Goal: Task Accomplishment & Management: Use online tool/utility

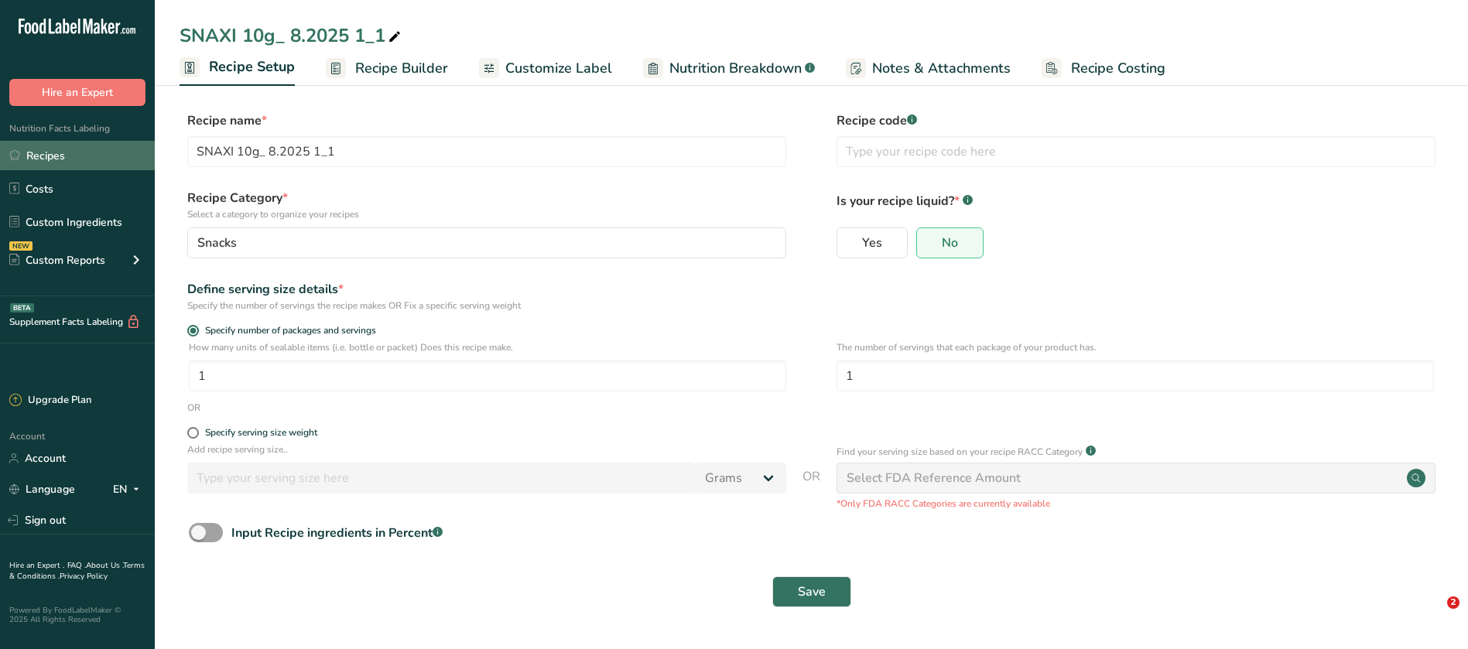
click at [53, 157] on link "Recipes" at bounding box center [77, 155] width 155 height 29
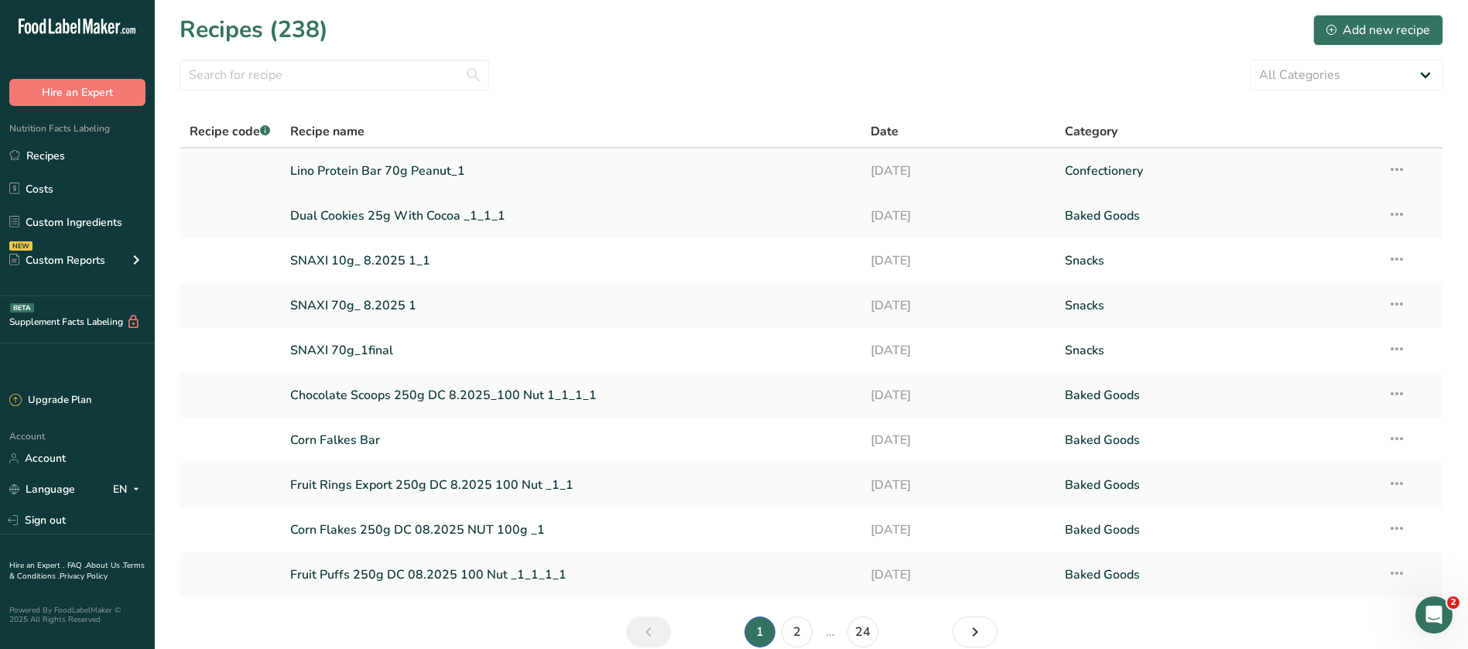
click at [412, 169] on link "Lino Protein Bar 70g Peanut_1" at bounding box center [571, 171] width 562 height 32
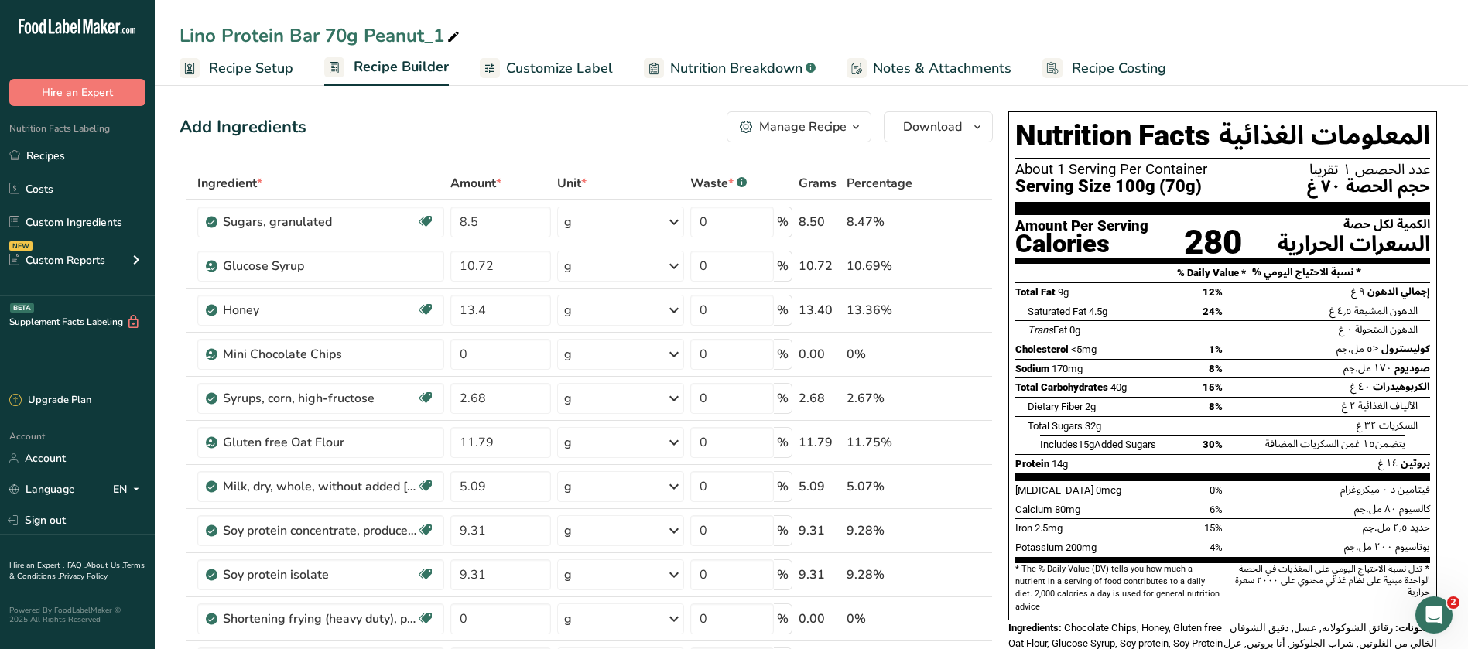
click at [853, 120] on icon "button" at bounding box center [855, 127] width 12 height 19
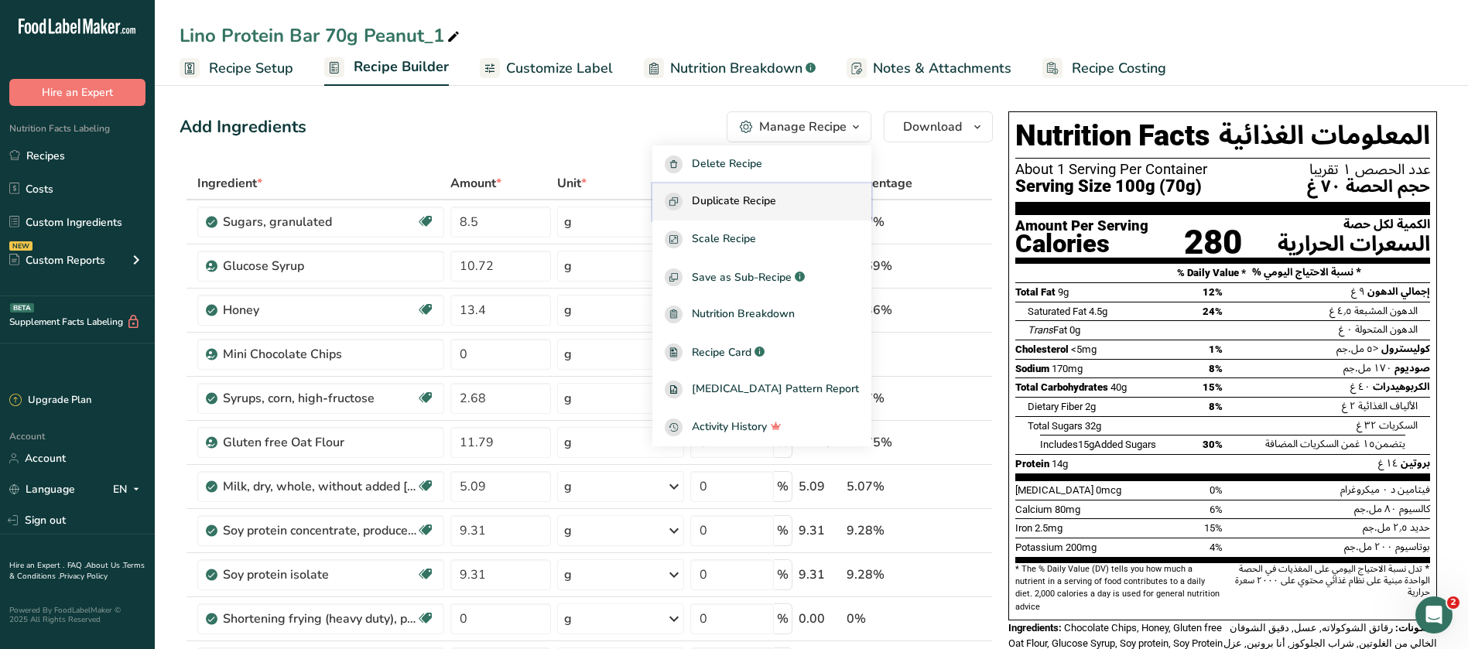
click at [776, 194] on span "Duplicate Recipe" at bounding box center [734, 202] width 84 height 18
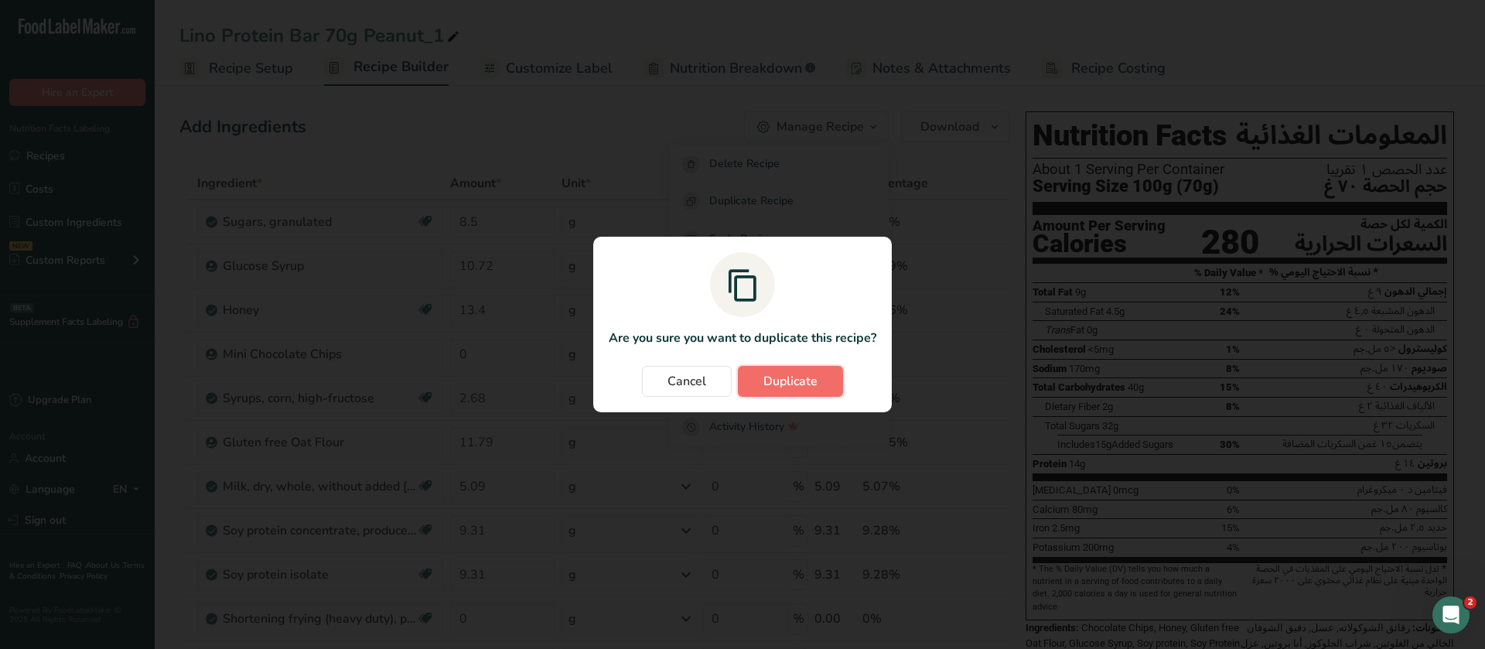
click at [805, 382] on span "Duplicate" at bounding box center [791, 381] width 54 height 19
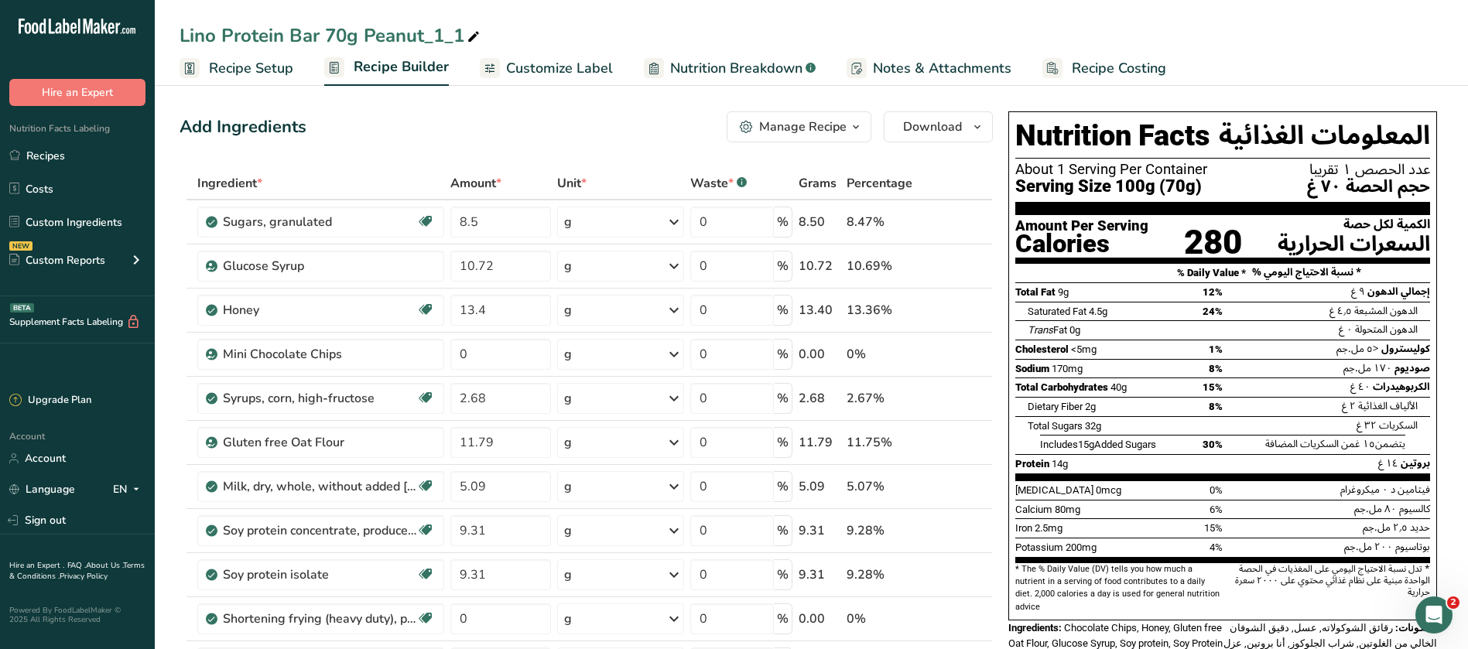
drag, startPoint x: 422, startPoint y: 34, endPoint x: 361, endPoint y: 36, distance: 61.1
click at [361, 36] on div "Lino Protein Bar 70g Peanut_1_1" at bounding box center [330, 36] width 303 height 28
click at [433, 33] on input "Lino Protein Bar 70g Peanut_1_1" at bounding box center [810, 36] width 1263 height 28
type input "Lino Protein Bar 70g Brownis 1_1"
drag, startPoint x: 398, startPoint y: 26, endPoint x: 351, endPoint y: 119, distance: 104.1
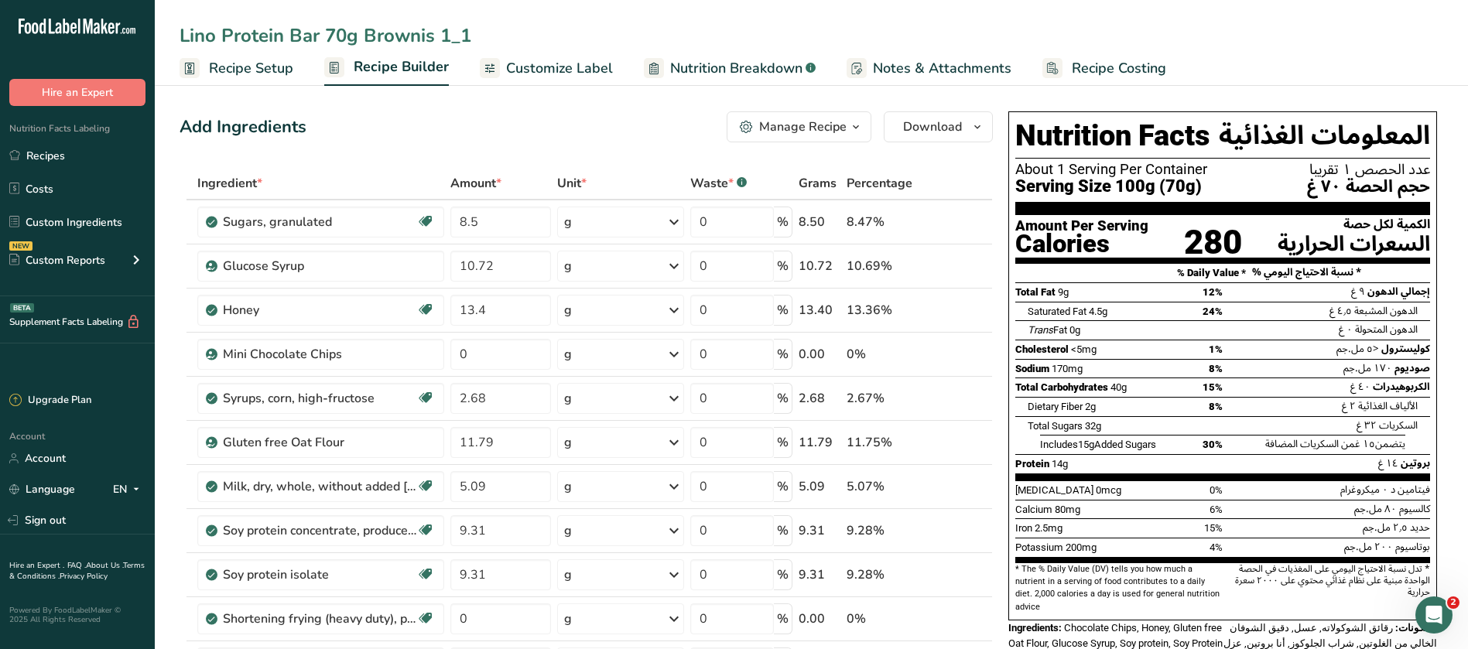
click at [351, 119] on div "Add Ingredients Manage Recipe Delete Recipe Duplicate Recipe Scale Recipe Save …" at bounding box center [585, 126] width 813 height 31
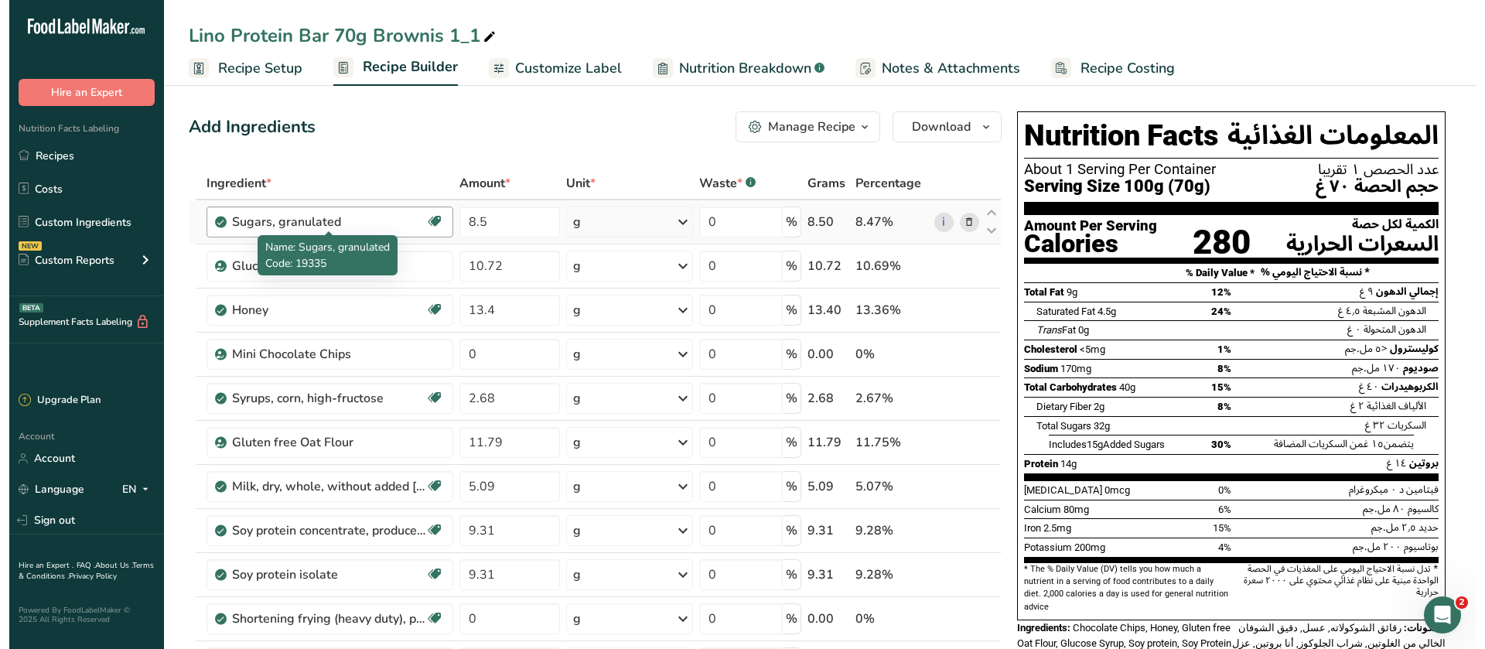
scroll to position [580, 0]
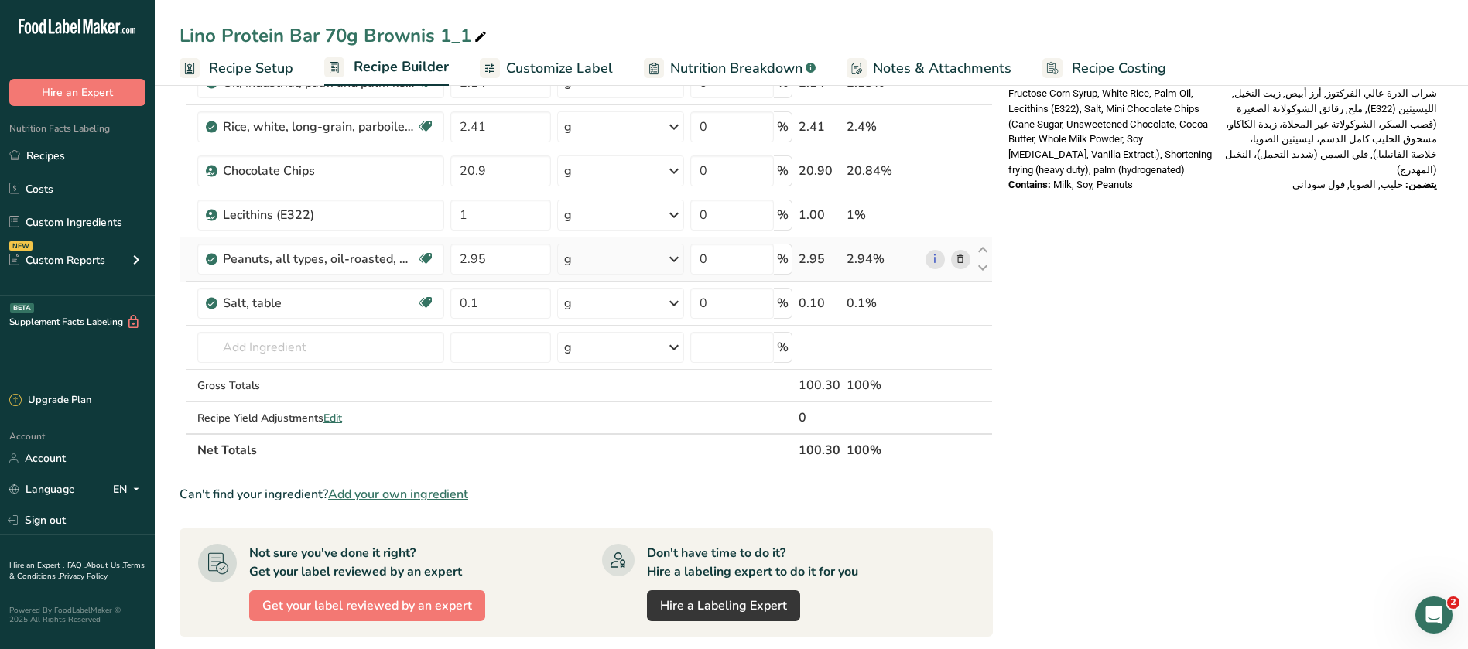
click at [963, 262] on icon at bounding box center [960, 259] width 11 height 16
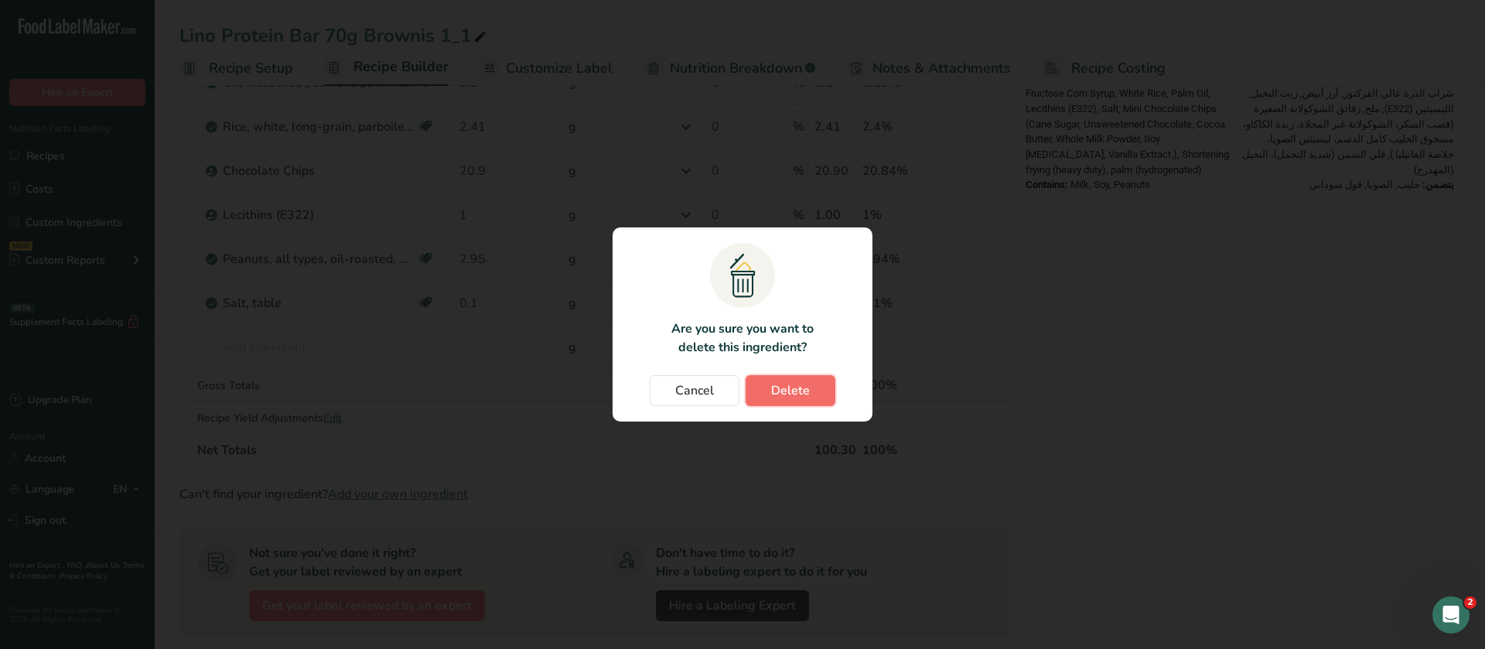
click at [781, 390] on span "Delete" at bounding box center [790, 390] width 39 height 19
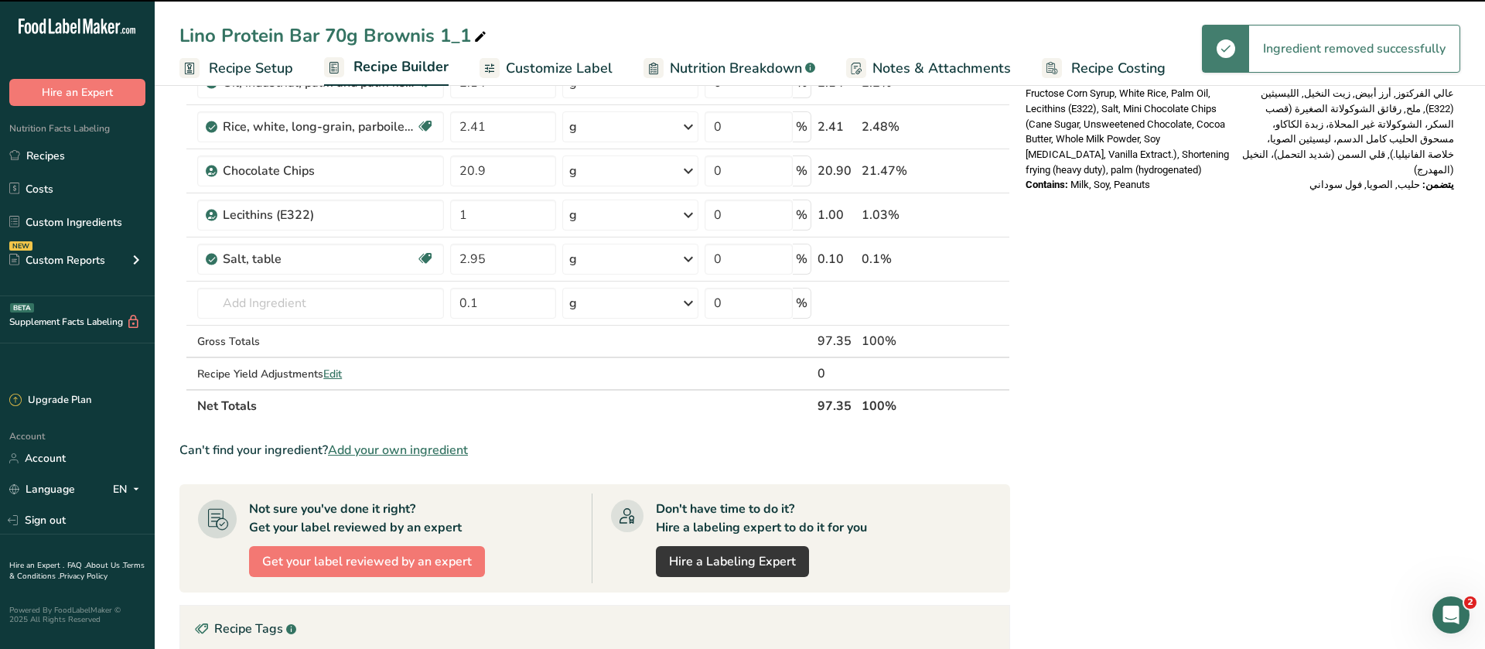
type input "0.1"
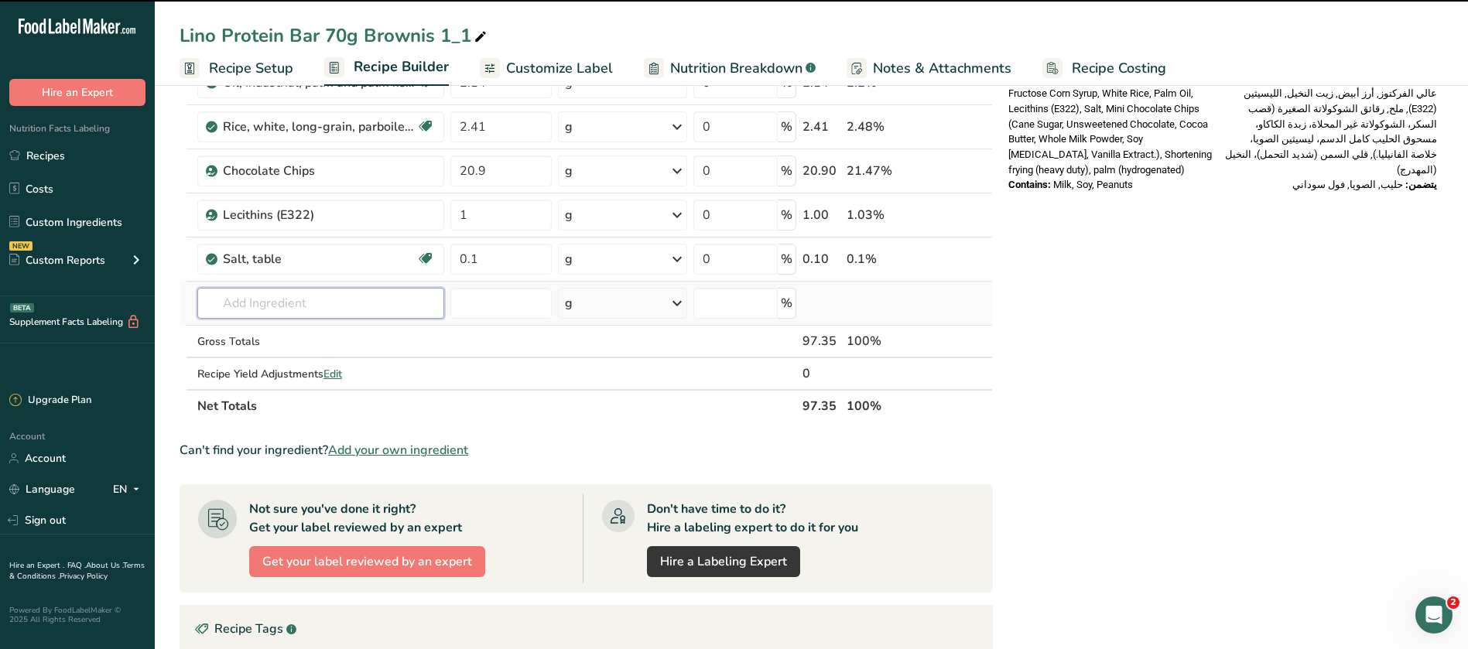
click at [307, 302] on input "text" at bounding box center [320, 303] width 247 height 31
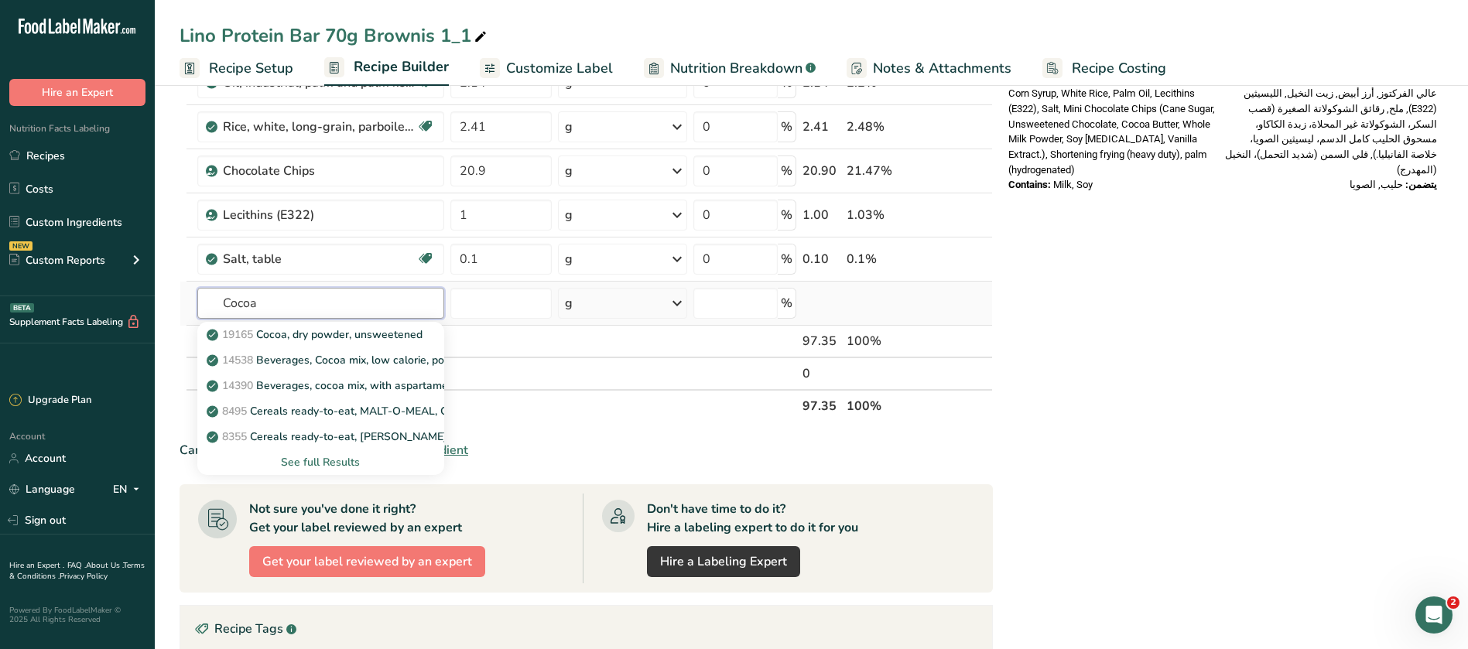
type input "Cocoa"
click at [352, 461] on div "See full Results" at bounding box center [321, 462] width 222 height 16
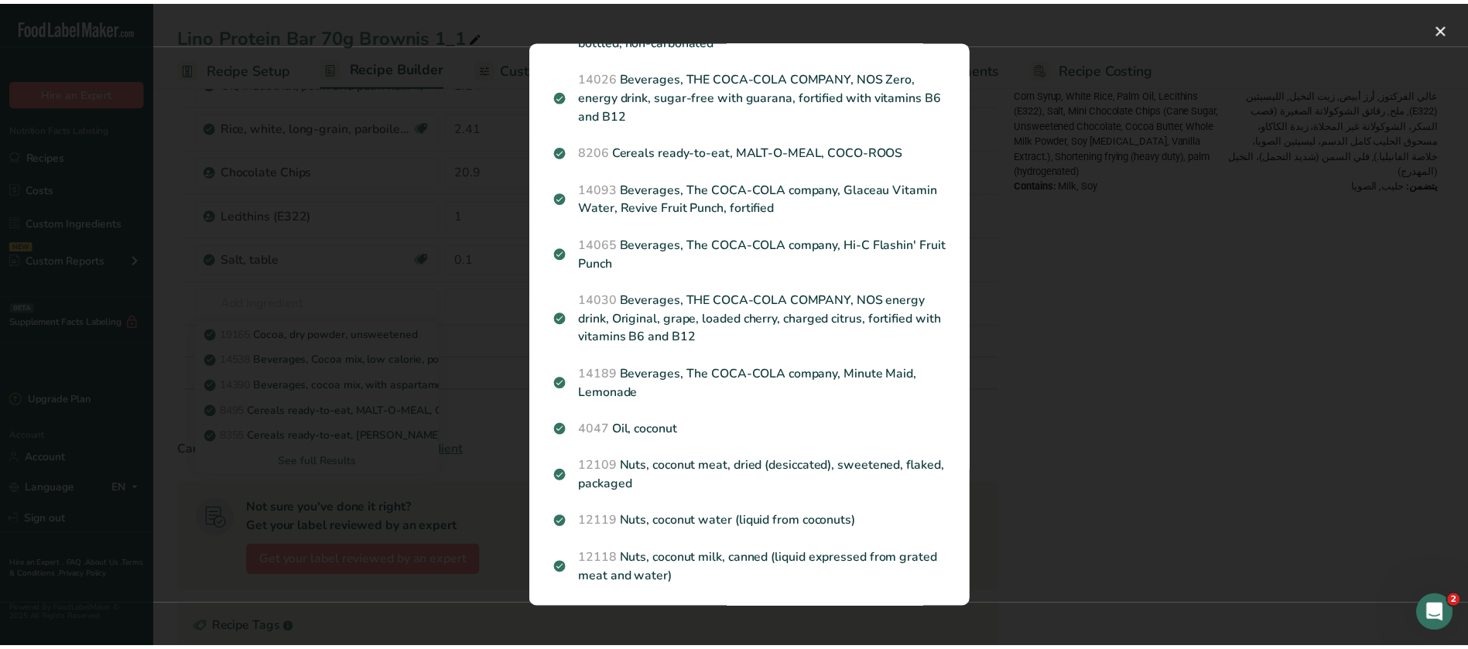
scroll to position [0, 0]
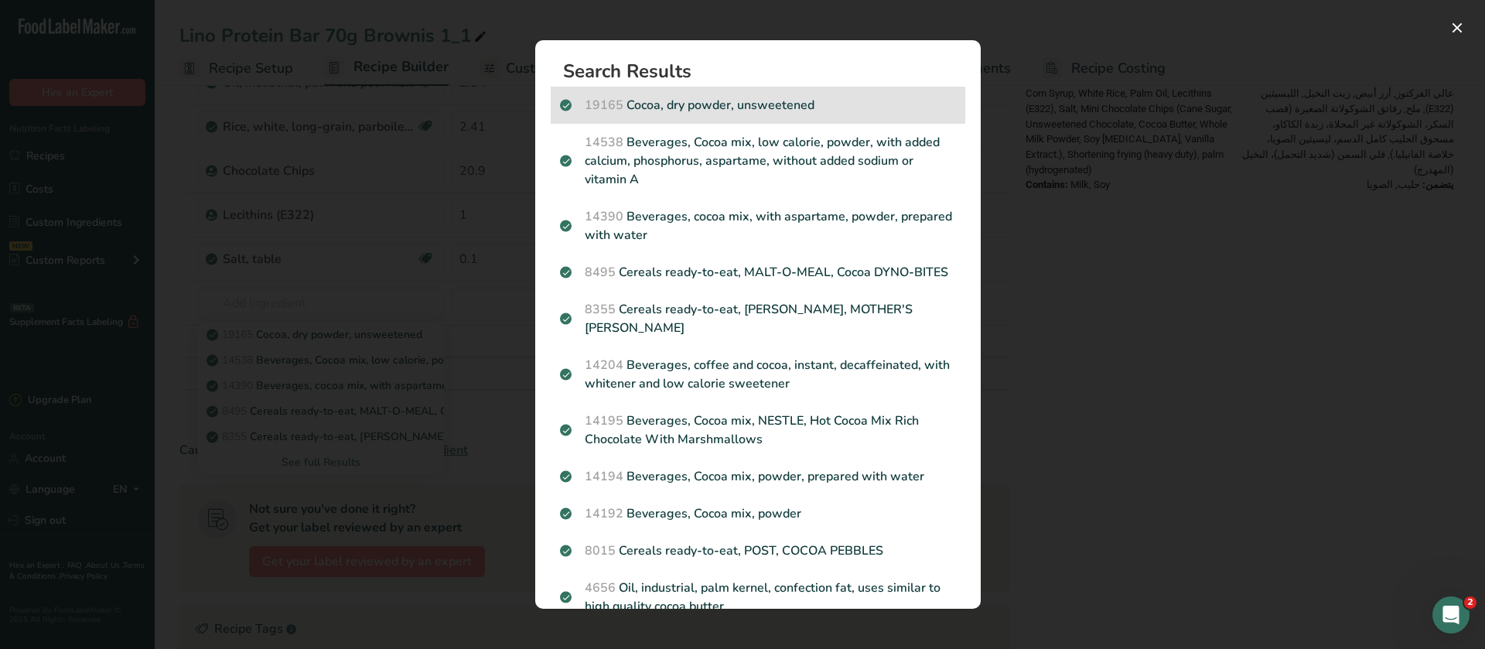
click at [761, 96] on p "19165 Cocoa, dry powder, unsweetened" at bounding box center [758, 105] width 396 height 19
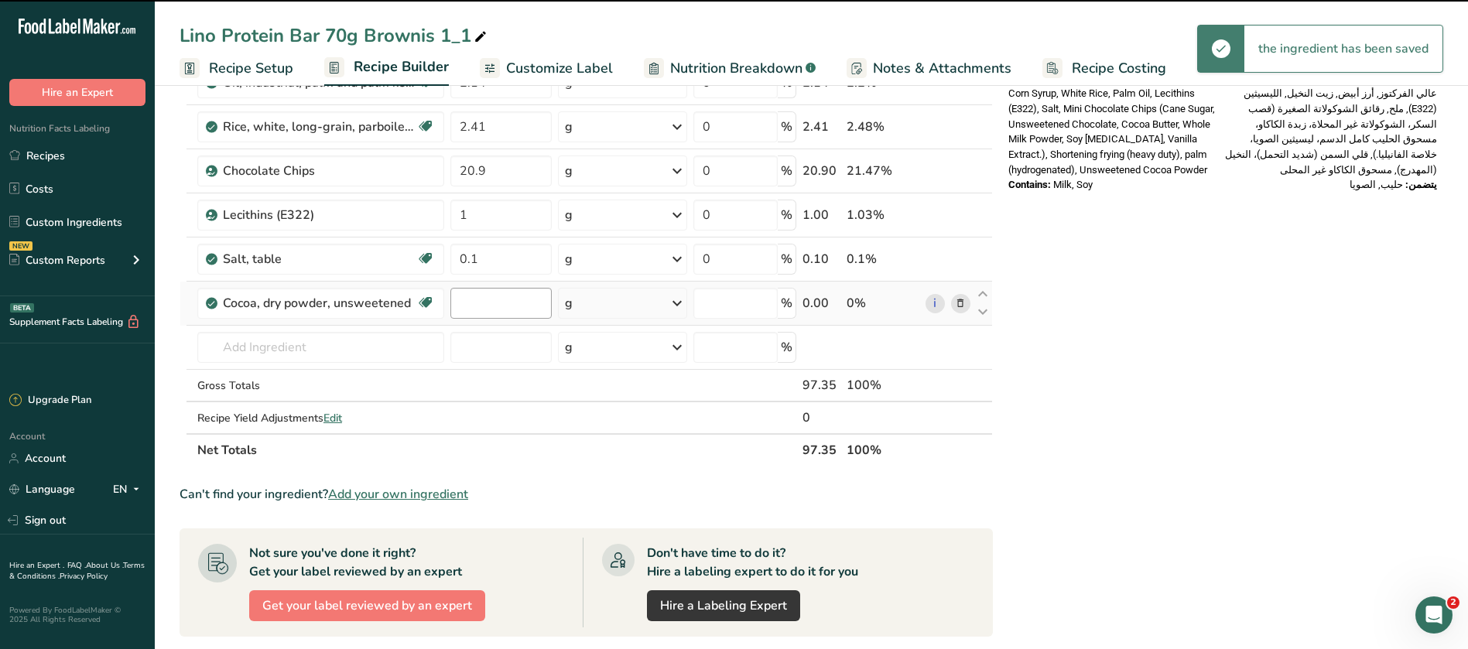
type input "0"
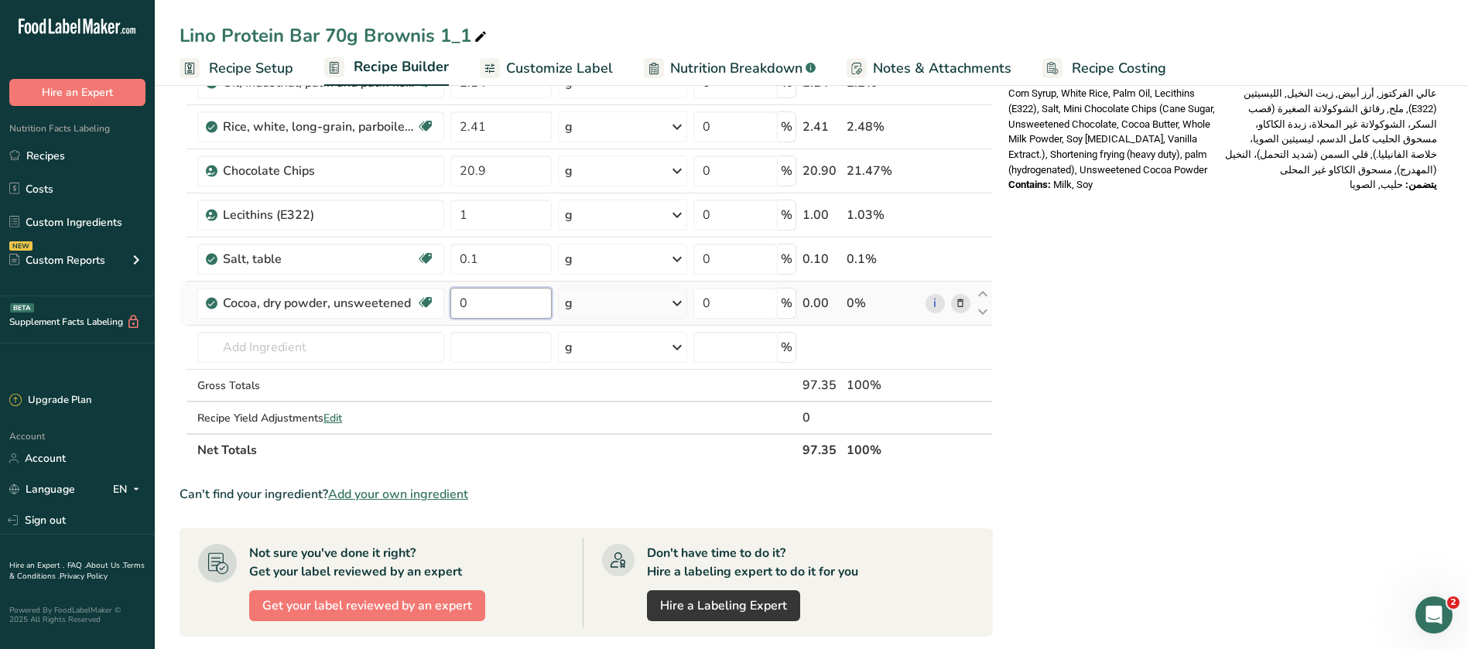
drag, startPoint x: 483, startPoint y: 301, endPoint x: 453, endPoint y: 296, distance: 30.7
click at [453, 296] on input "0" at bounding box center [500, 303] width 101 height 31
type input "2.37"
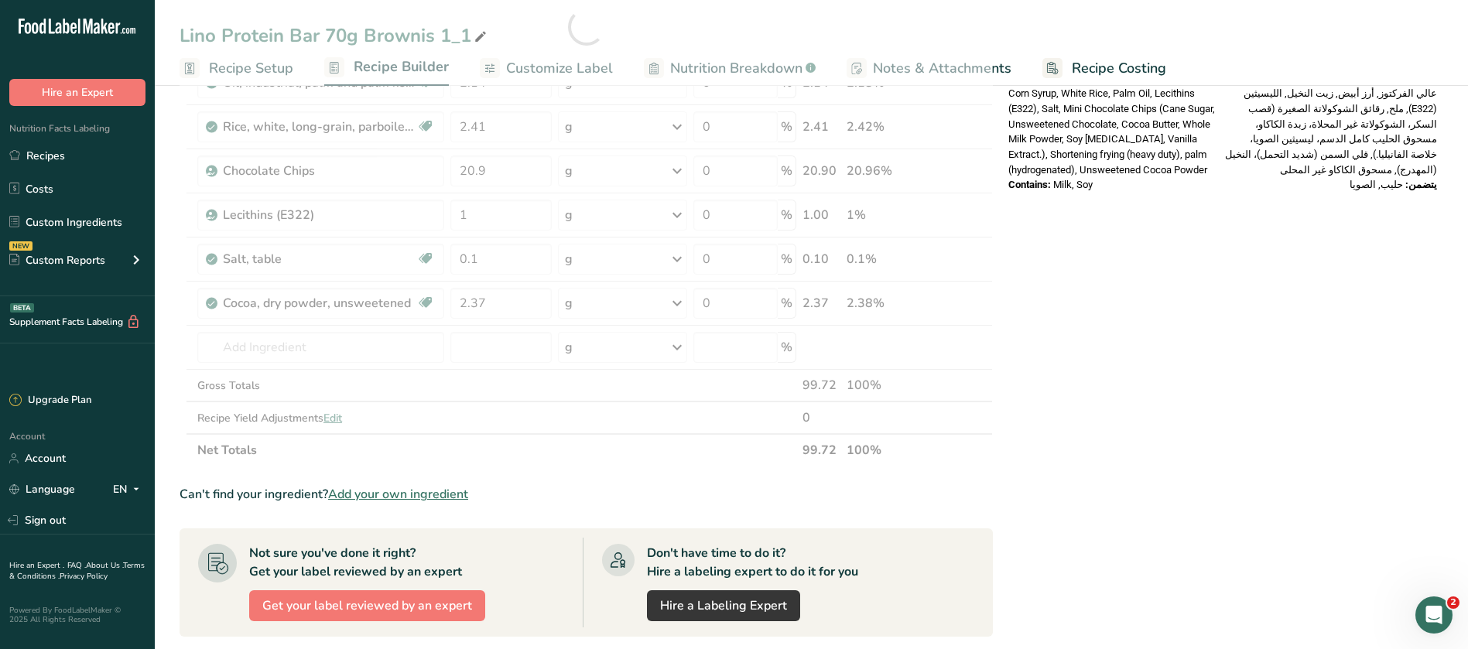
click at [1156, 387] on div "Nutrition Facts المعلومات الغذائية About 1 Serving Per Container عدد الحصص ١ تق…" at bounding box center [1222, 277] width 441 height 1505
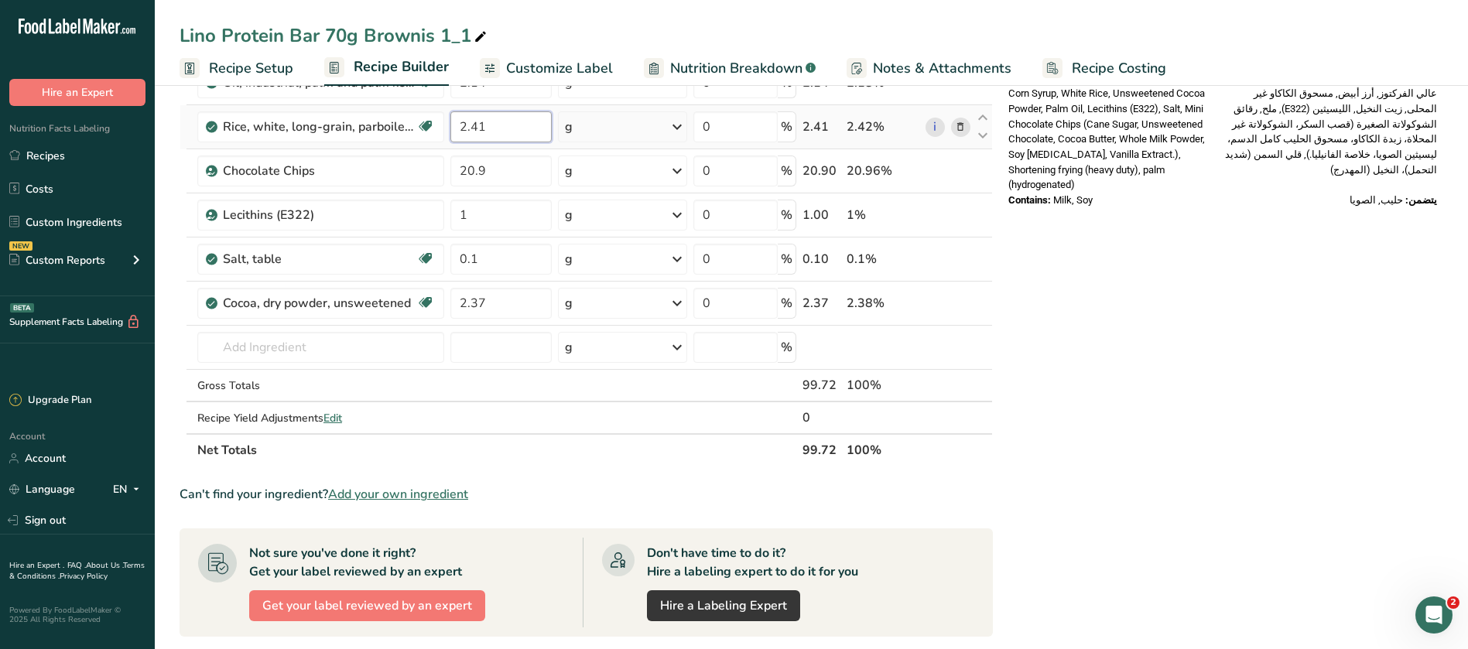
click at [486, 128] on input "2.41" at bounding box center [500, 126] width 101 height 31
type input "2.37"
click at [1236, 373] on div "Nutrition Facts المعلومات الغذائية About 1 Serving Per Container عدد الحصص ١ تق…" at bounding box center [1222, 277] width 441 height 1505
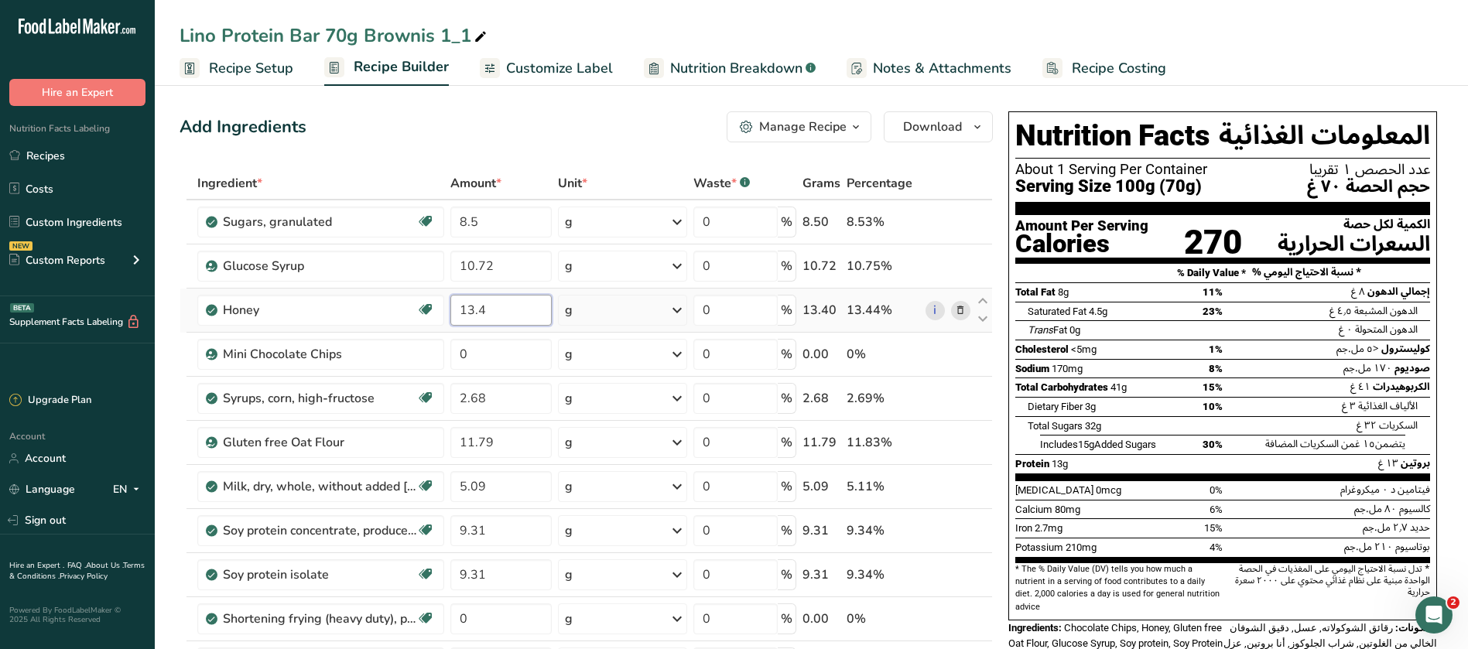
click at [494, 307] on input "13.4" at bounding box center [500, 310] width 101 height 31
type input "13.15"
click at [615, 119] on div "Add Ingredients Manage Recipe Delete Recipe Duplicate Recipe Scale Recipe Save …" at bounding box center [585, 126] width 813 height 31
click at [487, 268] on input "10.72" at bounding box center [500, 266] width 101 height 31
type input "10.52"
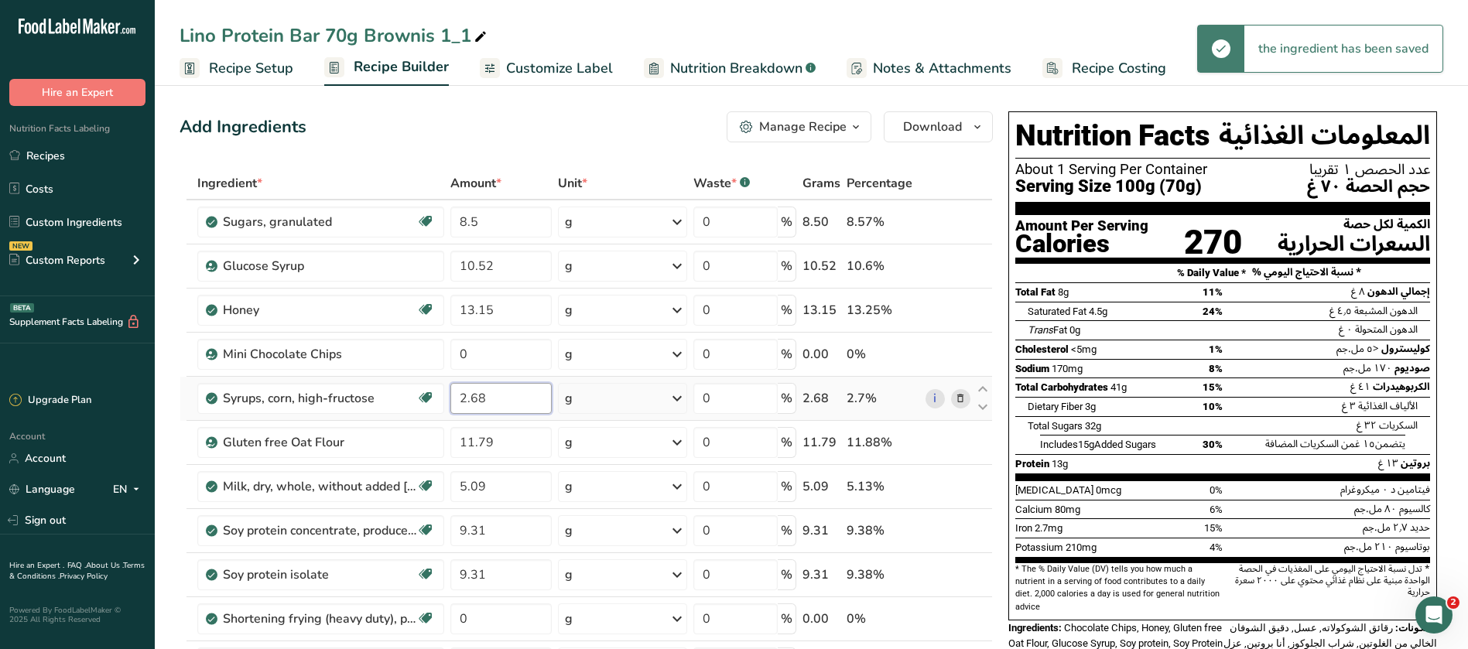
click at [494, 400] on input "2.68" at bounding box center [500, 398] width 101 height 31
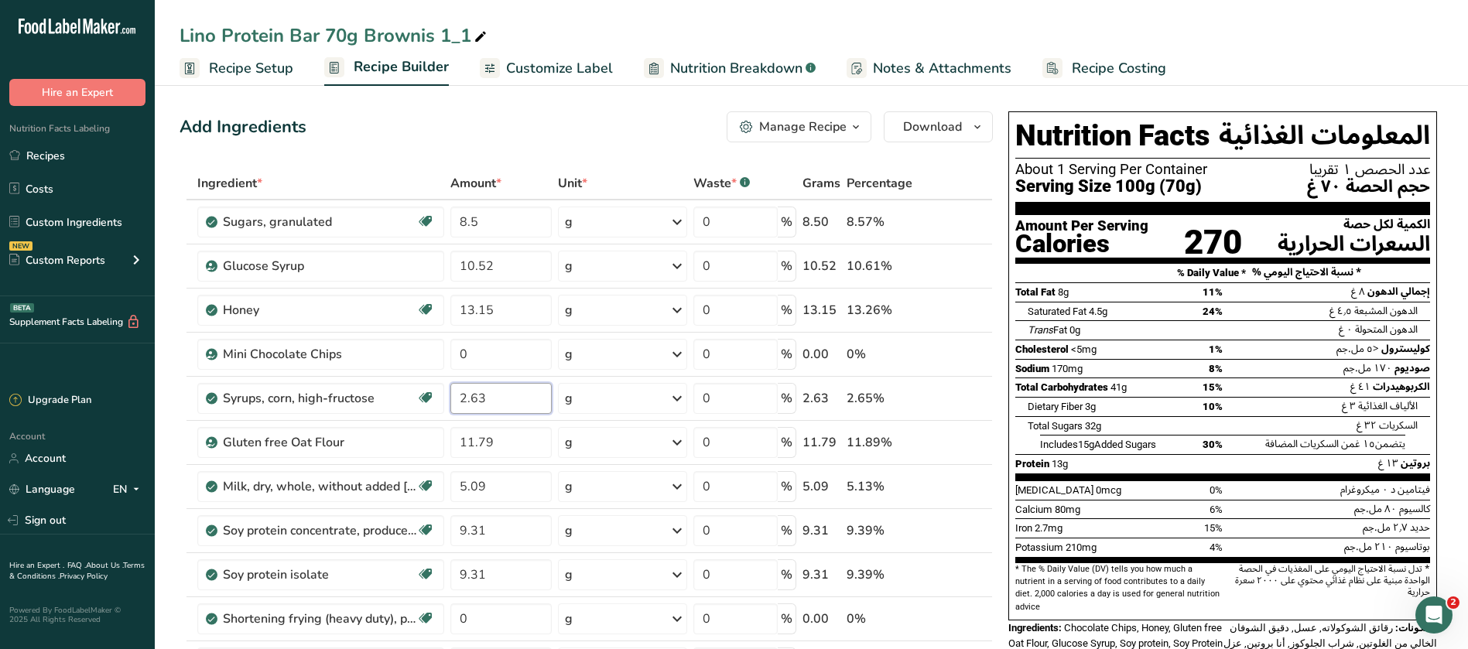
type input "2.63"
click at [495, 438] on input "11.79" at bounding box center [500, 442] width 101 height 31
type input "11.57"
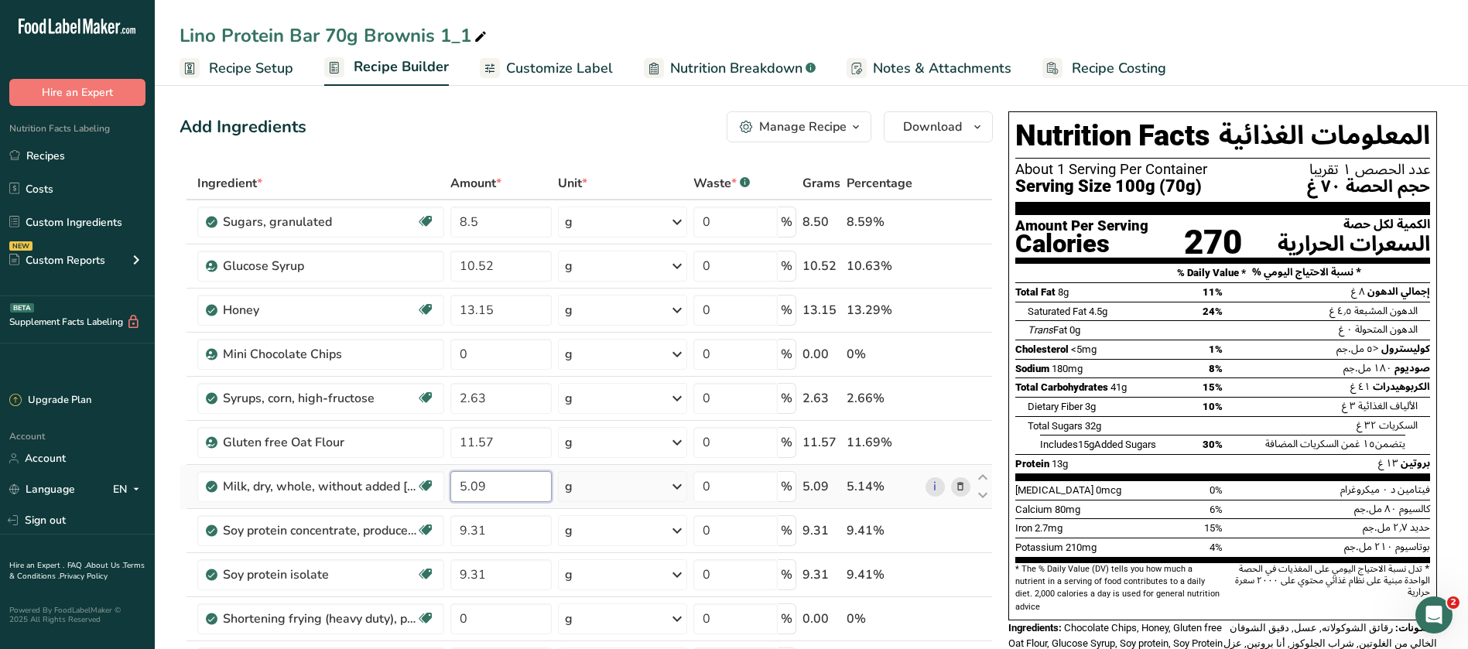
click at [502, 479] on input "5.09" at bounding box center [500, 486] width 101 height 31
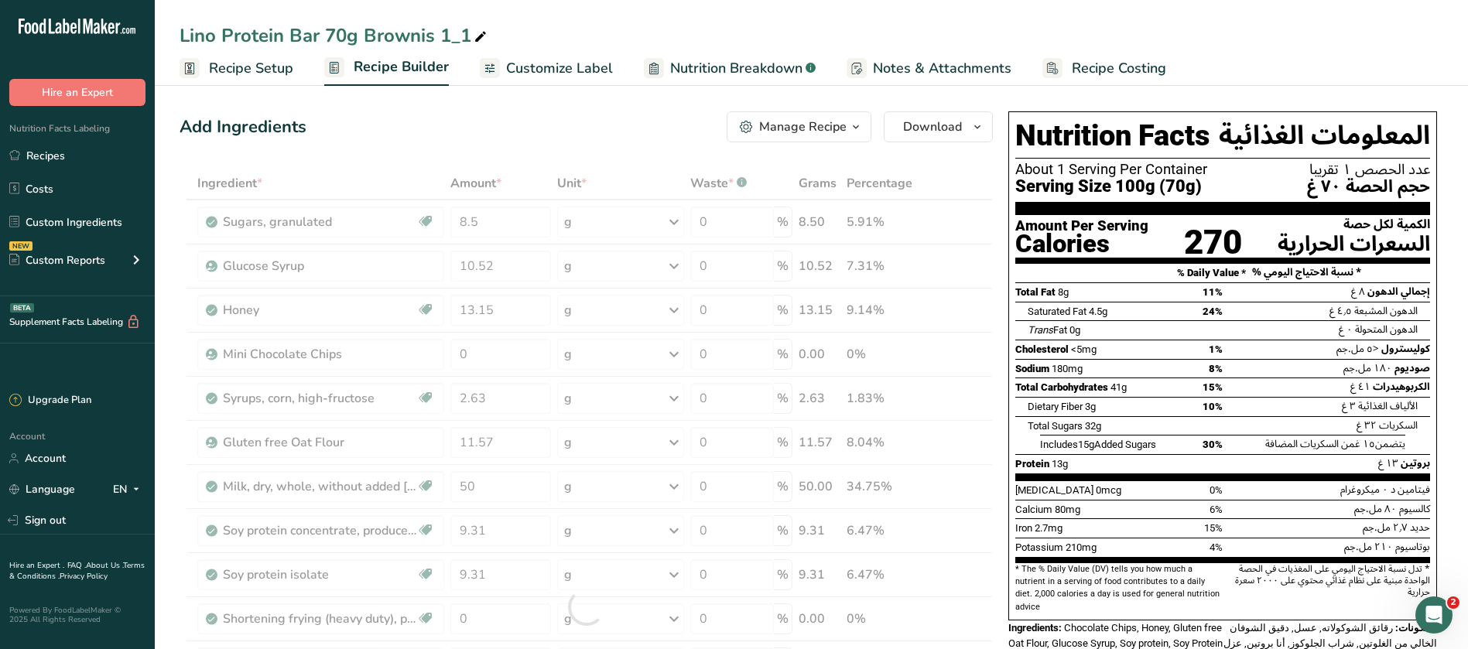
click at [1046, 10] on div "Lino Protein Bar 70g Brownis 1_1 Recipe Setup Recipe Builder Customize Label Nu…" at bounding box center [811, 43] width 1313 height 86
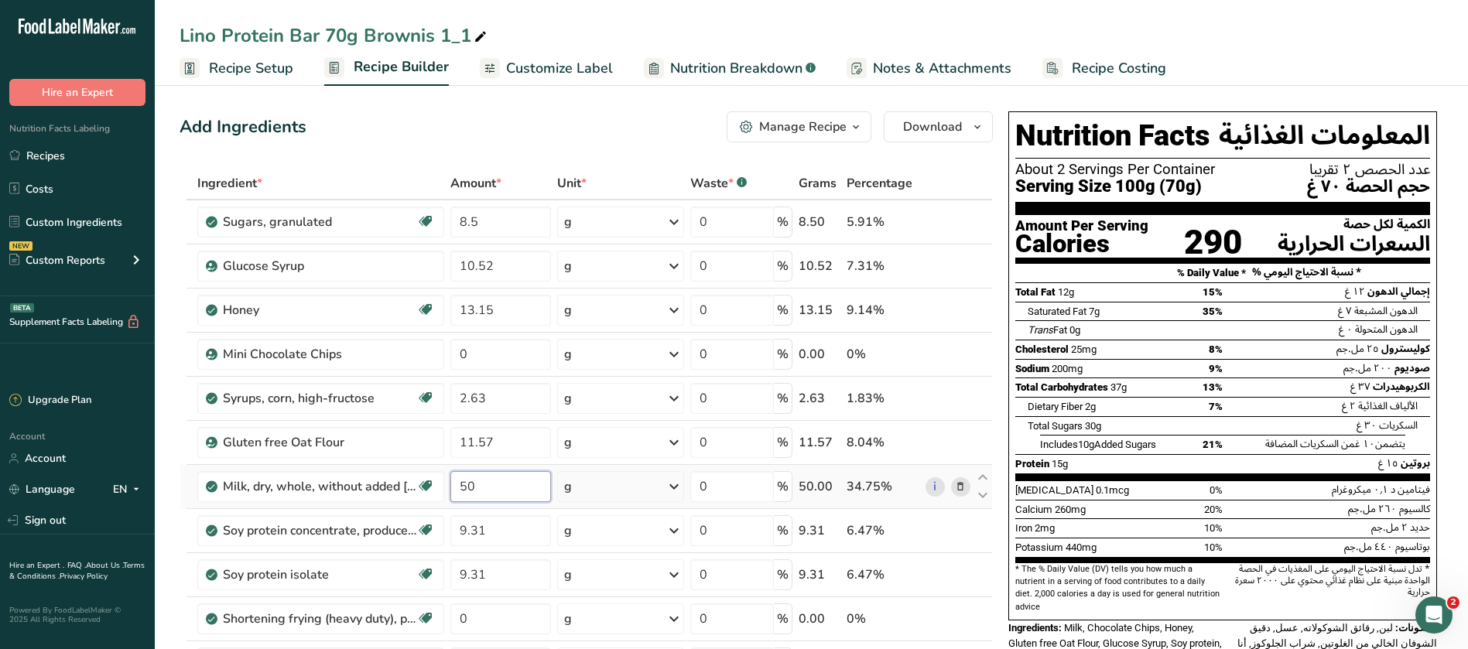
click at [477, 490] on input "50" at bounding box center [500, 486] width 101 height 31
type input "5.09"
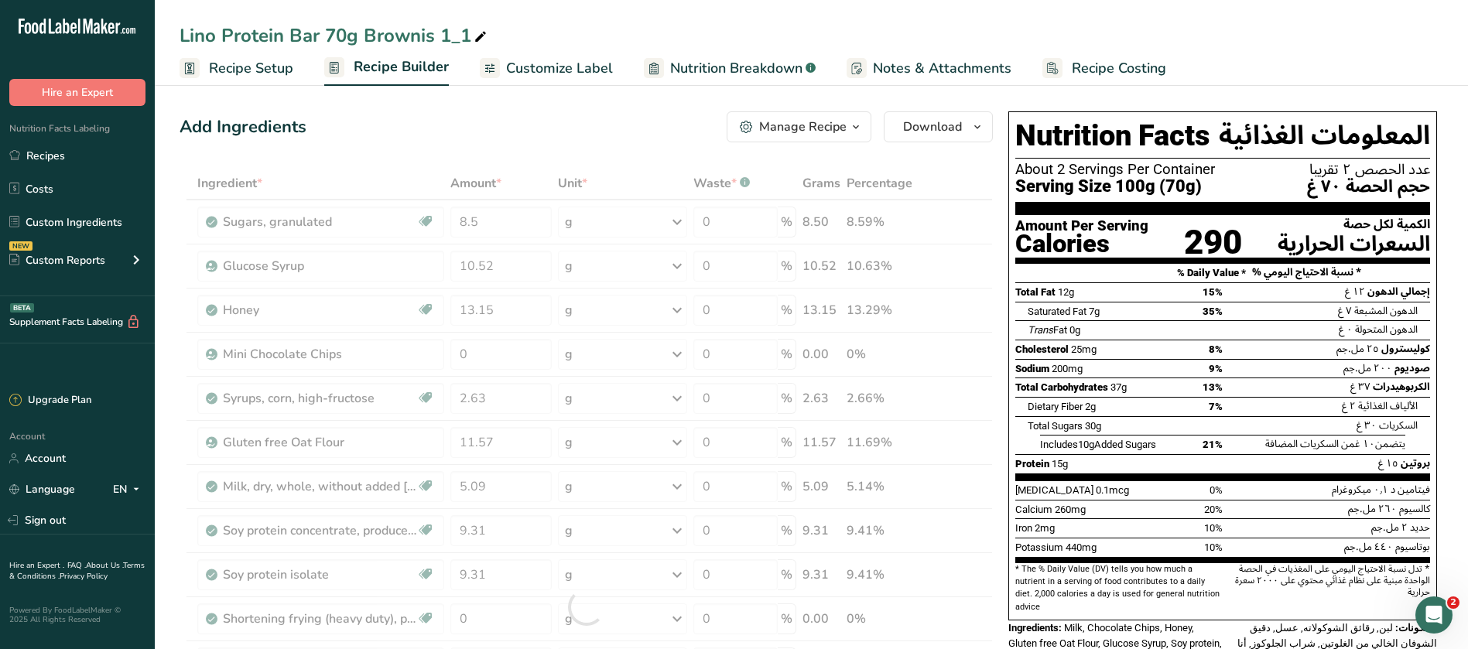
click at [1248, 66] on ul "Recipe Setup Recipe Builder Customize Label Nutrition Breakdown .a-a{fill:#3473…" at bounding box center [811, 68] width 1313 height 36
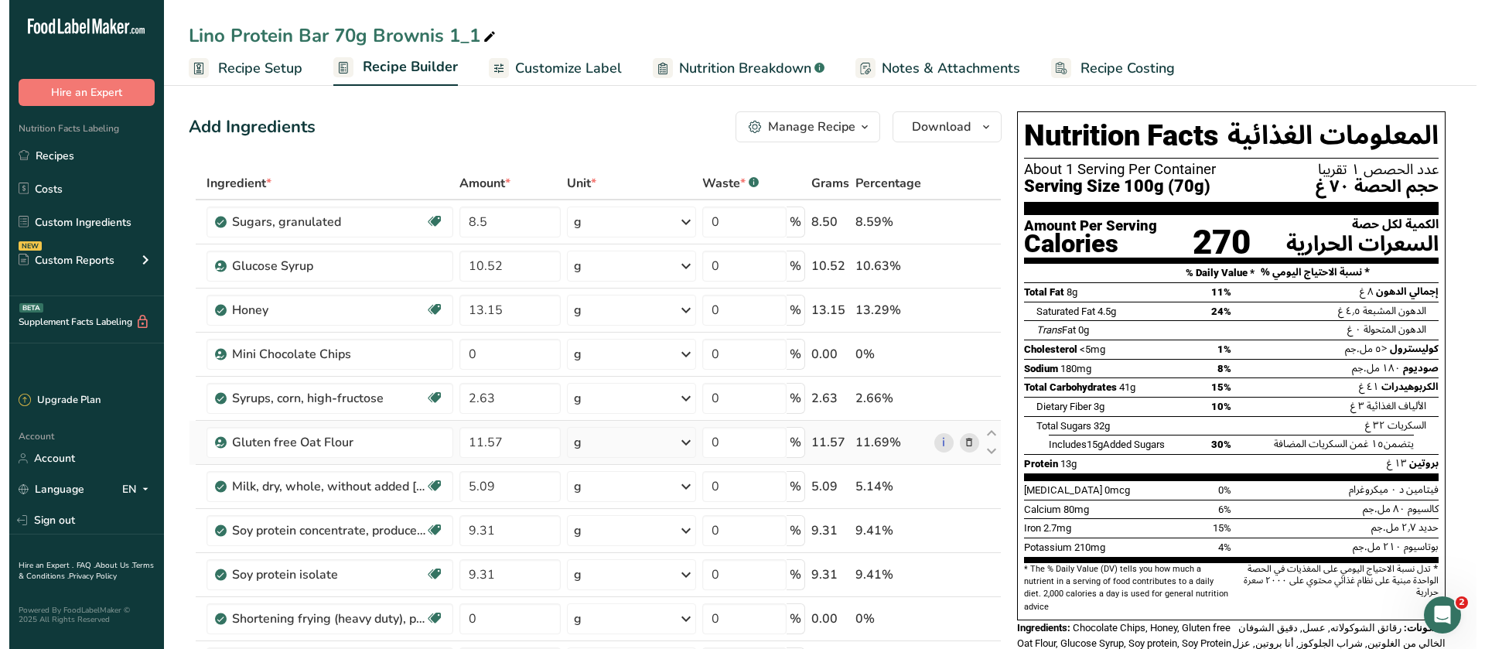
scroll to position [580, 0]
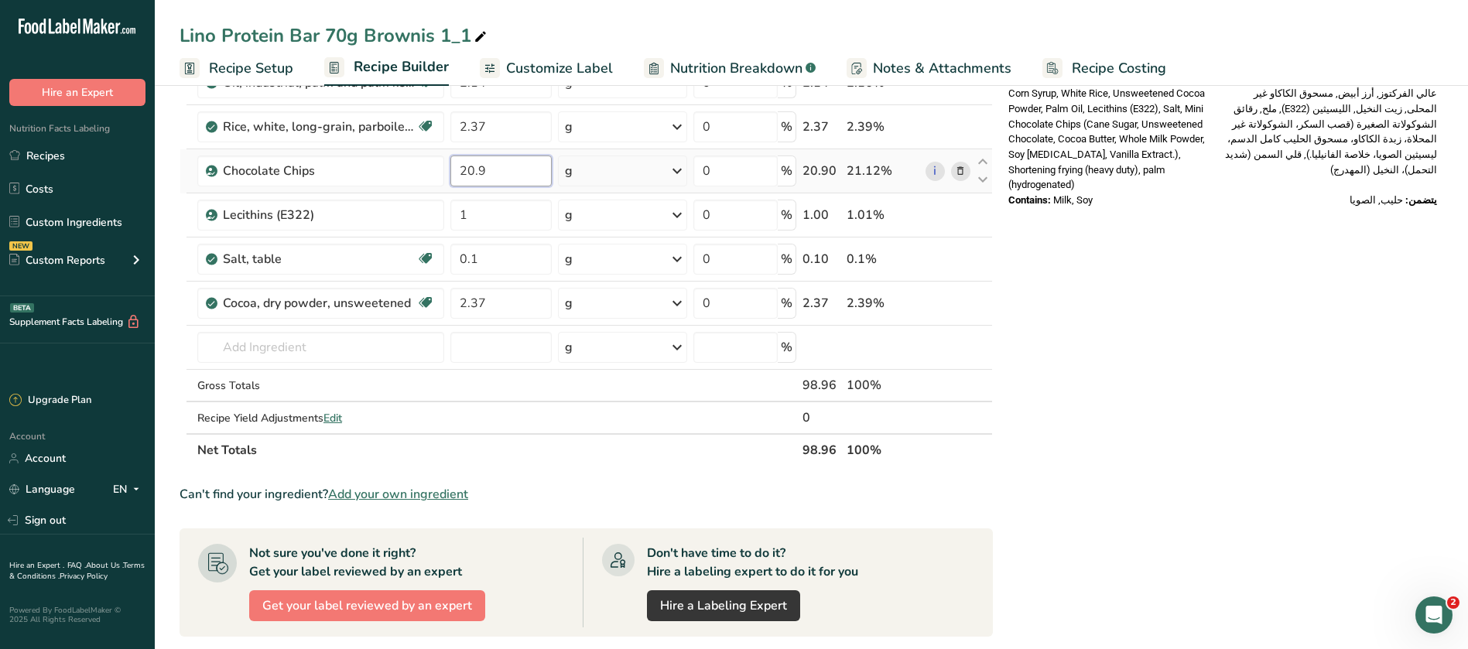
click at [499, 173] on input "20.9" at bounding box center [500, 170] width 101 height 31
type input "20.52"
click at [1382, 487] on div "Nutrition Facts المعلومات الغذائية About 1 Serving Per Container عدد الحصص ١ تق…" at bounding box center [1222, 277] width 441 height 1505
click at [289, 337] on input "text" at bounding box center [320, 347] width 247 height 31
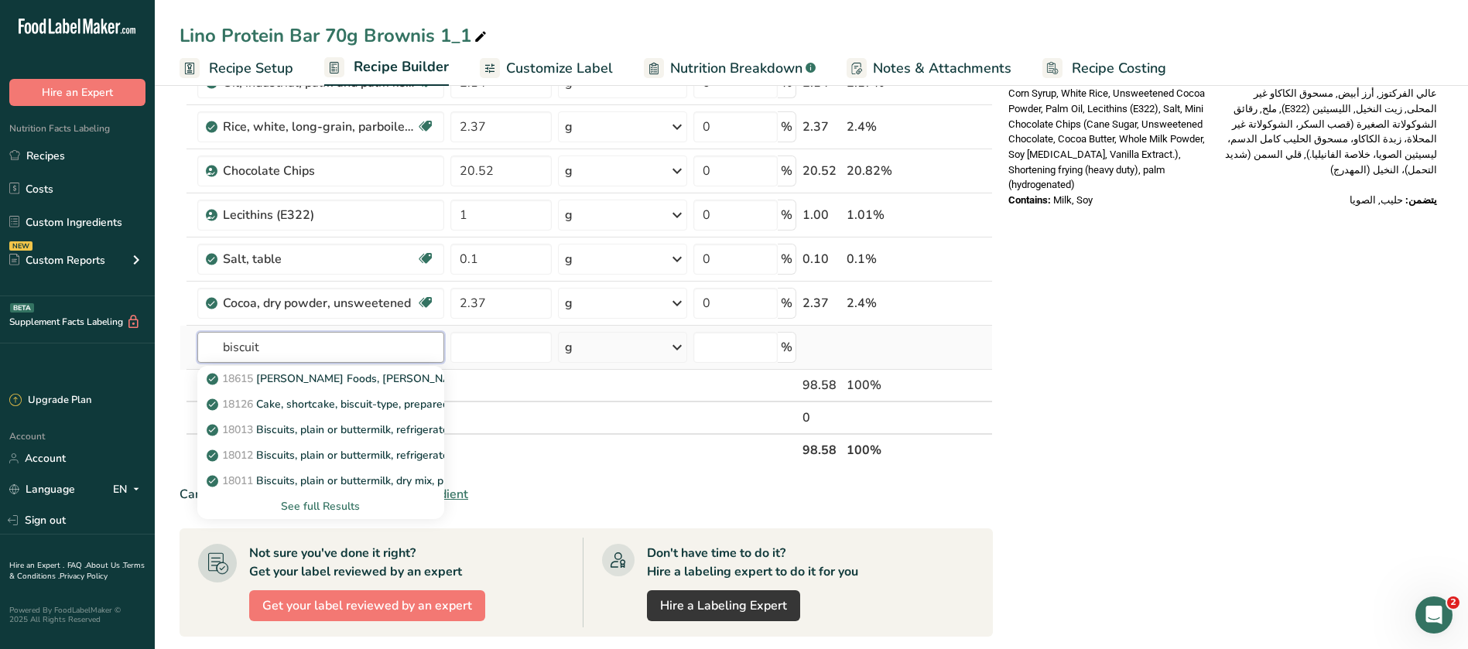
type input "biscuit"
click at [333, 511] on div "See full Results" at bounding box center [321, 506] width 222 height 16
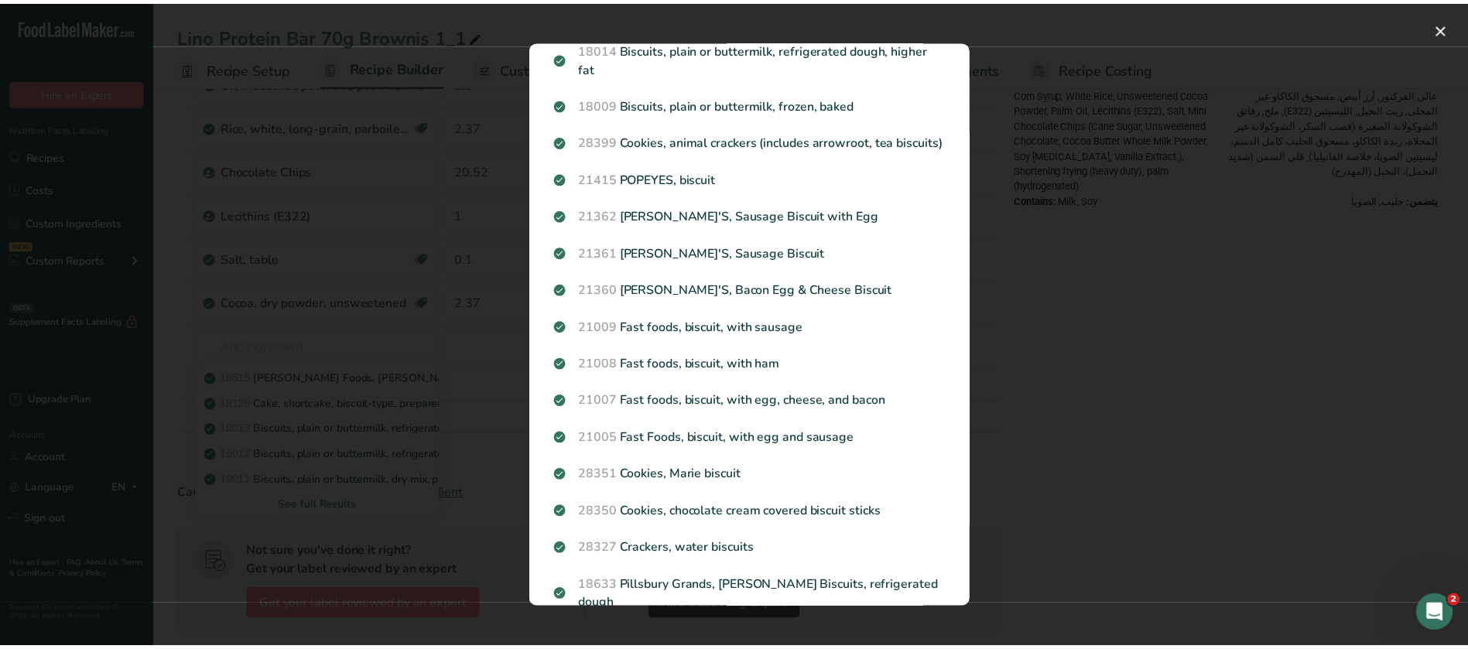
scroll to position [0, 0]
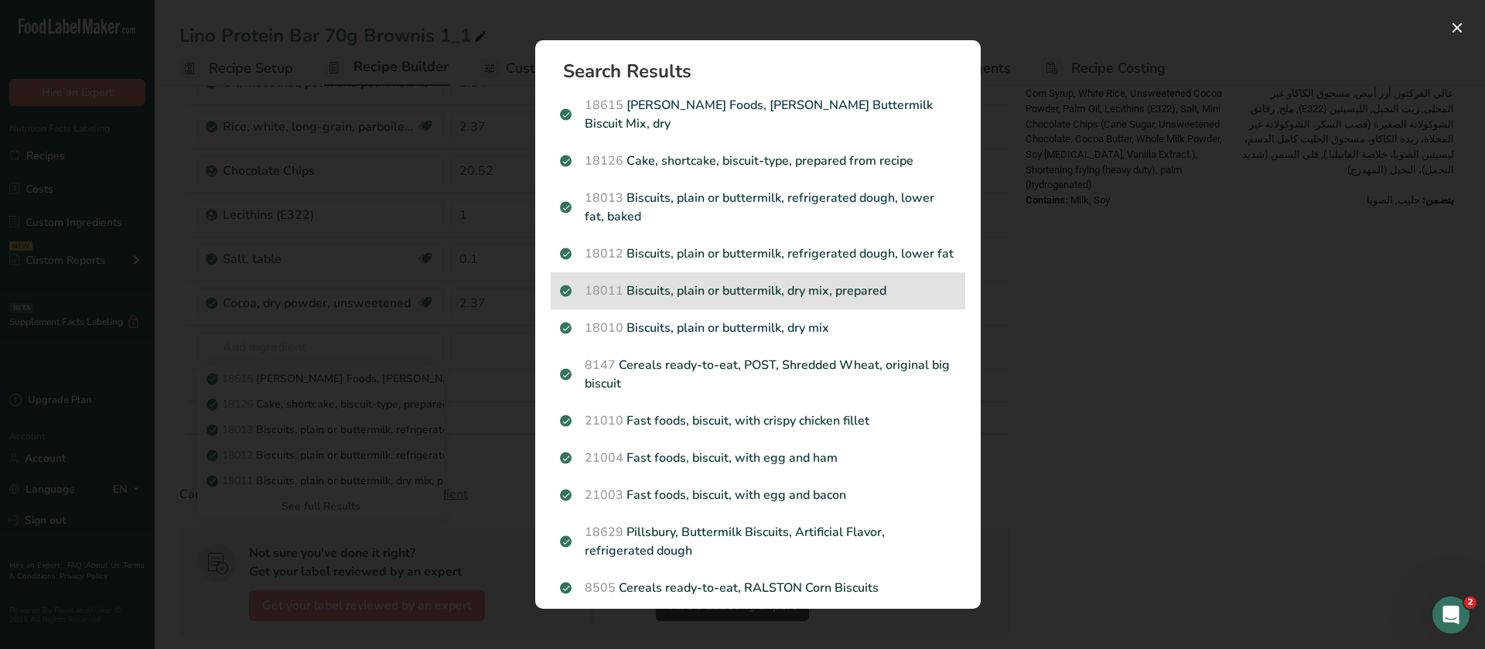
click at [726, 309] on div "18011 Biscuits, plain or buttermilk, dry mix, prepared" at bounding box center [758, 290] width 415 height 37
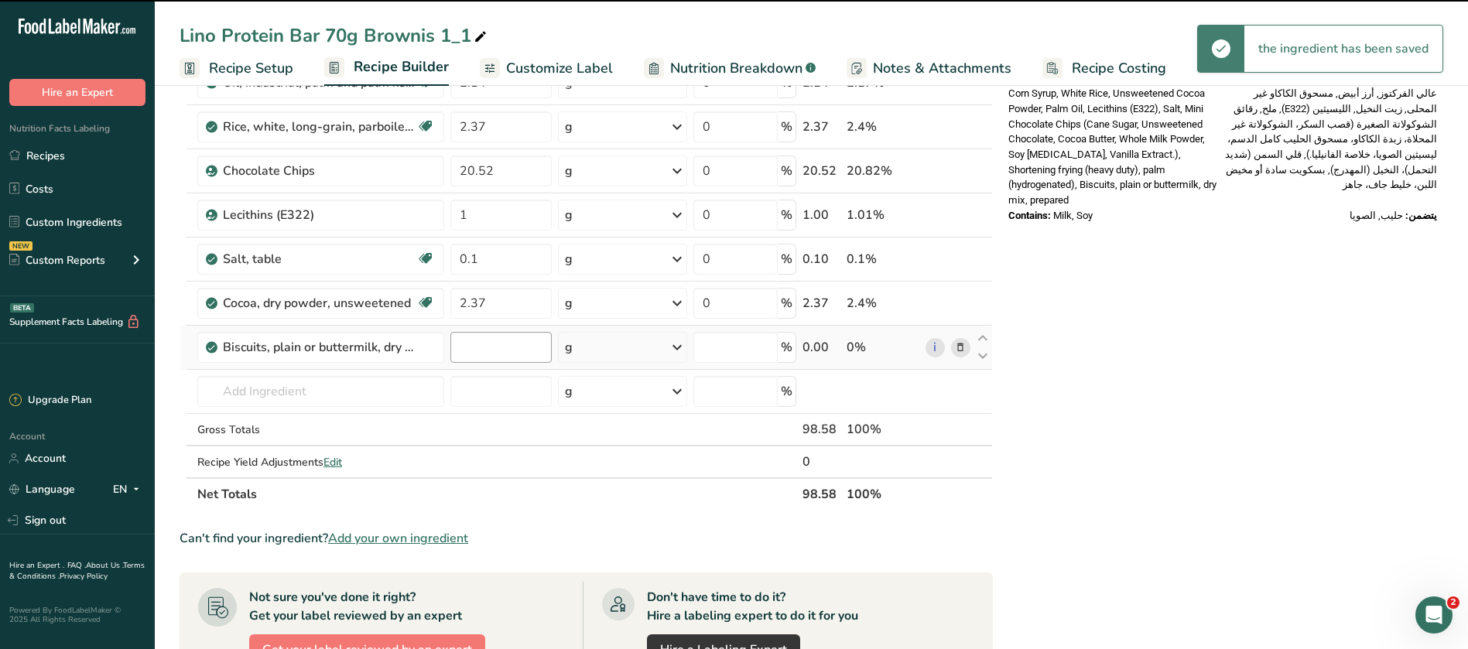
type input "0"
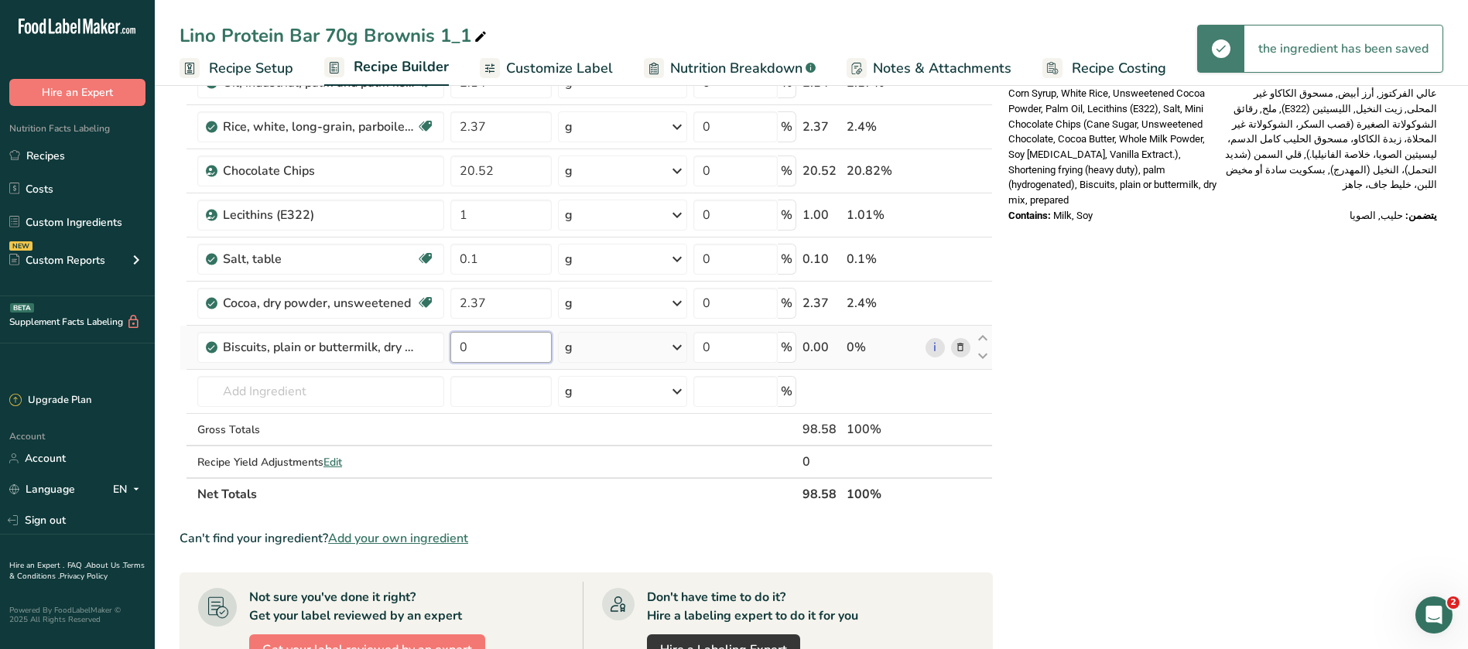
drag, startPoint x: 483, startPoint y: 357, endPoint x: 453, endPoint y: 352, distance: 30.7
click at [453, 352] on input "0" at bounding box center [500, 347] width 101 height 31
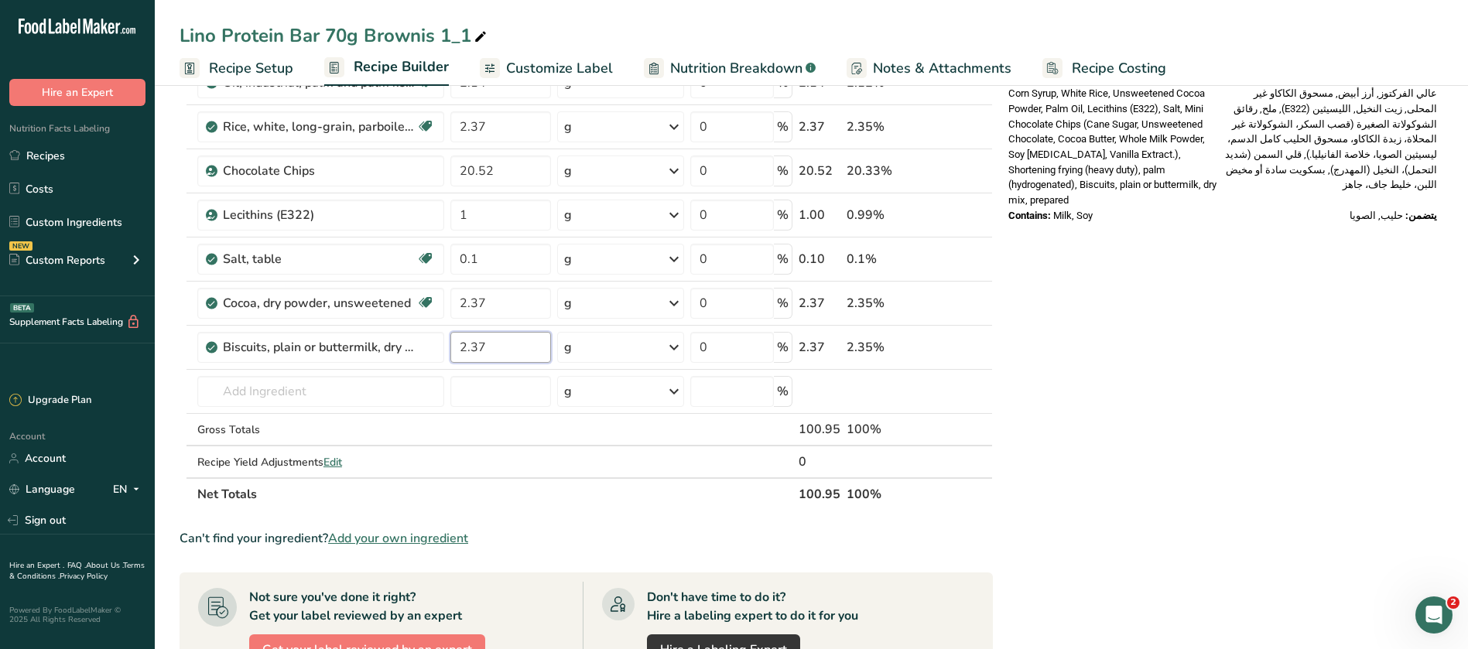
type input "2.37"
click at [1206, 388] on div "Nutrition Facts المعلومات الغذائية About 1 Serving Per Container عدد الحصص ١ تق…" at bounding box center [1222, 300] width 441 height 1550
click at [1310, 405] on div "Nutrition Facts المعلومات الغذائية About 1 Serving Per Container عدد الحصص ١ تق…" at bounding box center [1222, 300] width 441 height 1550
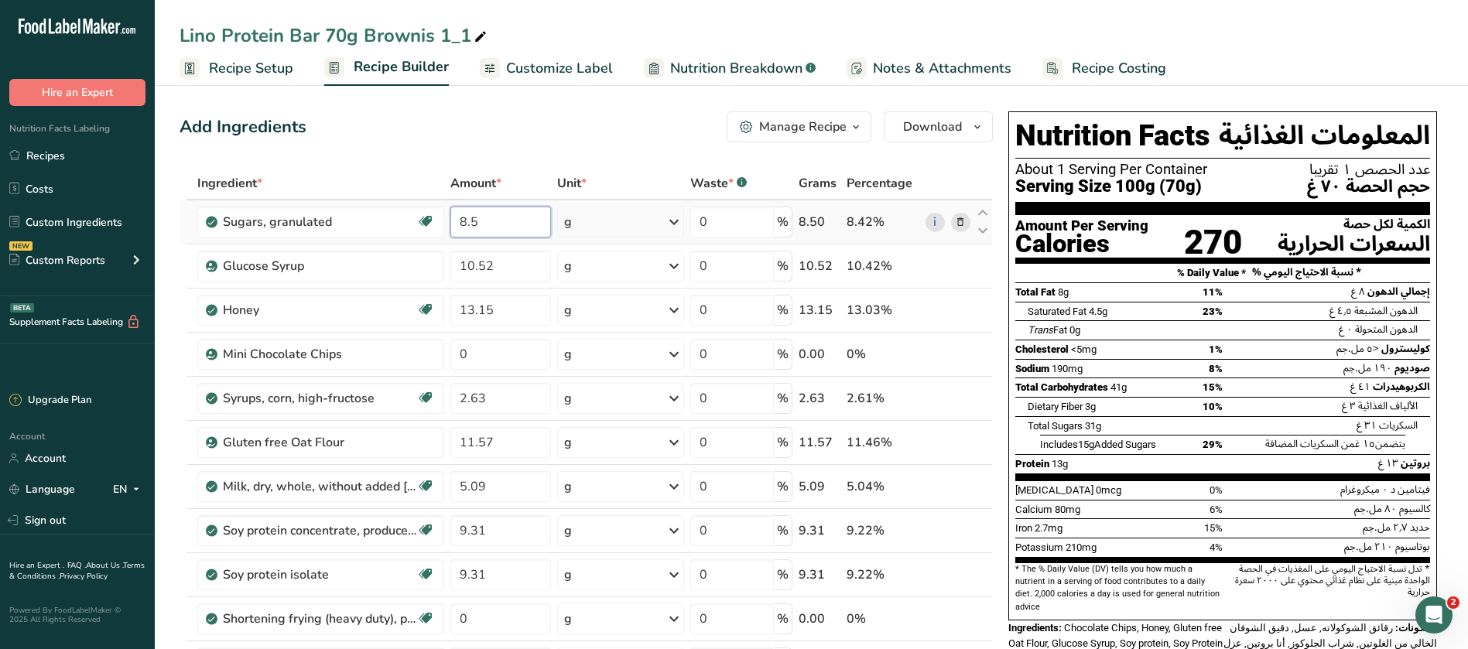
drag, startPoint x: 485, startPoint y: 230, endPoint x: 446, endPoint y: 232, distance: 38.8
click at [447, 232] on td "8.5" at bounding box center [500, 222] width 107 height 44
type input "7.89"
click at [586, 132] on div "Add Ingredients Manage Recipe Delete Recipe Duplicate Recipe Scale Recipe Save …" at bounding box center [585, 126] width 813 height 31
click at [967, 354] on span at bounding box center [960, 354] width 19 height 19
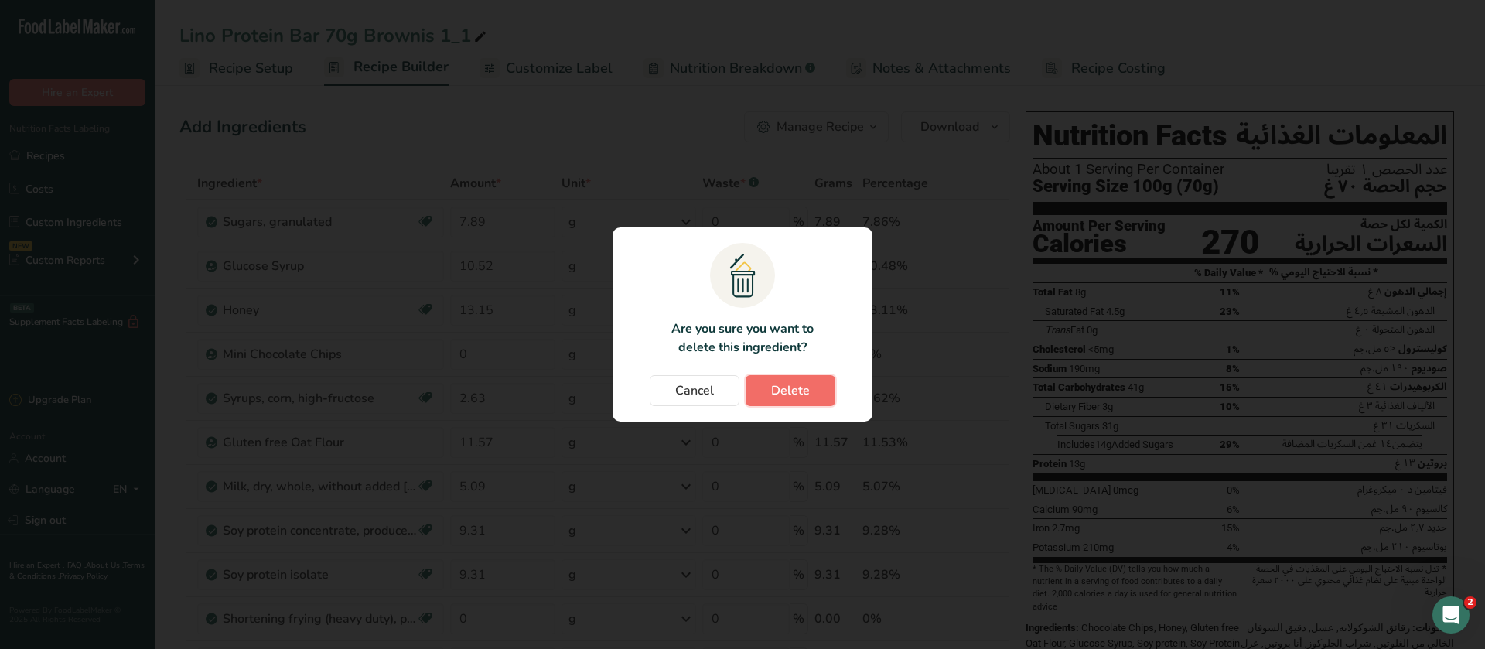
click at [787, 388] on span "Delete" at bounding box center [790, 390] width 39 height 19
type input "2.63"
type input "11.57"
type input "5.09"
type input "9.31"
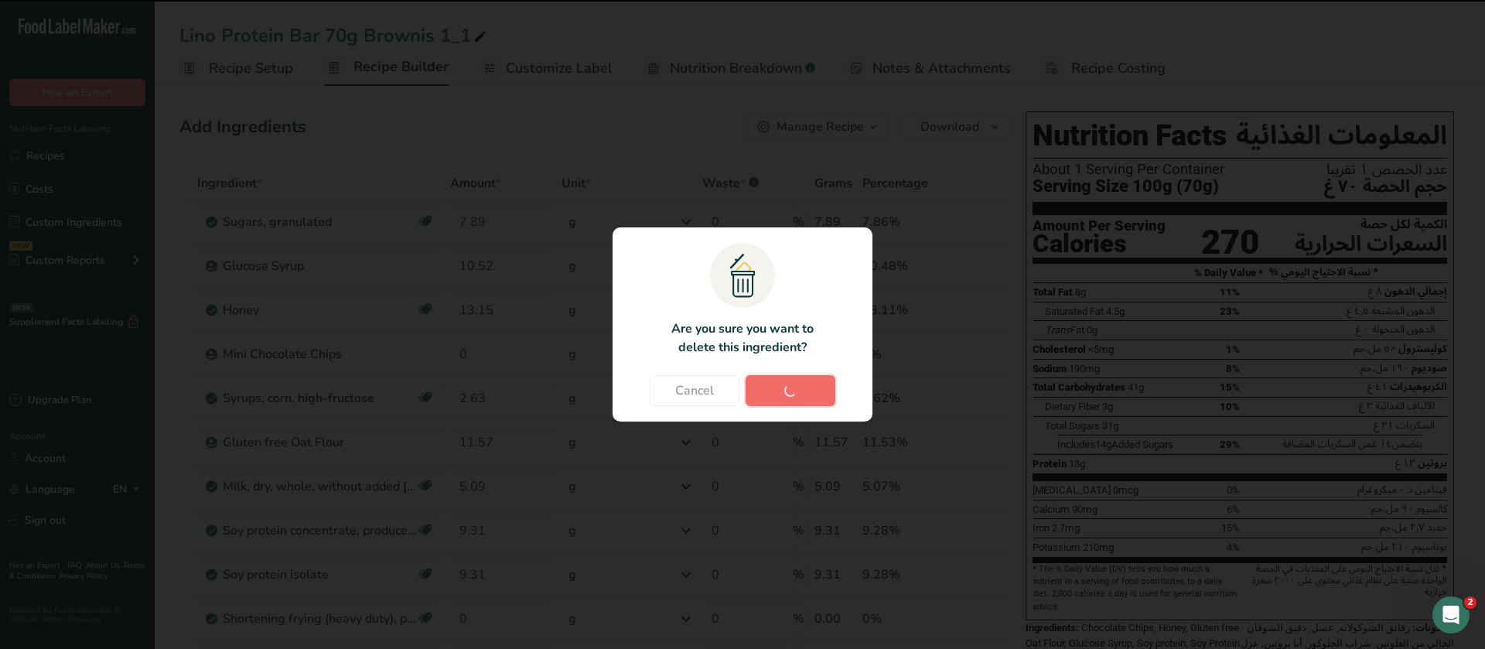
type input "0"
type input "2.14"
type input "2.37"
type input "20.52"
type input "1"
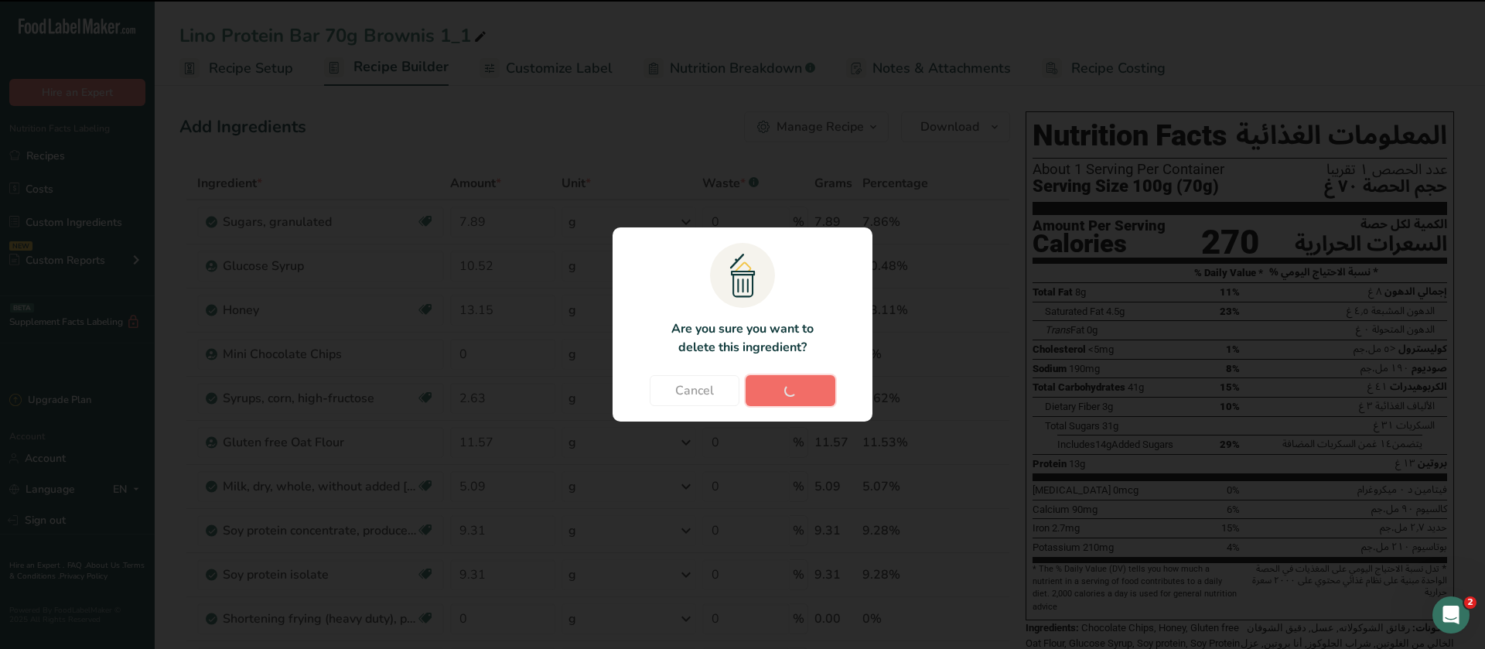
type input "0.1"
type input "2.37"
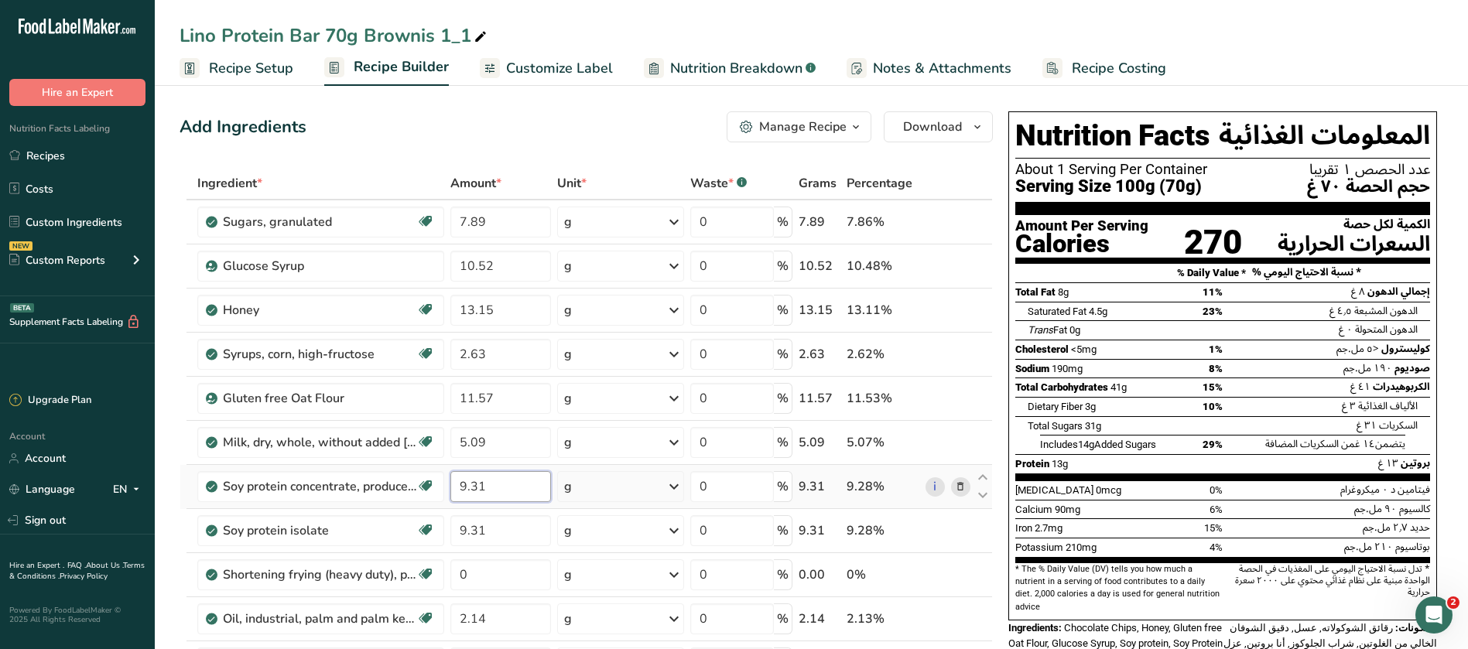
click at [489, 489] on input "9.31" at bounding box center [500, 486] width 101 height 31
type input "9.5"
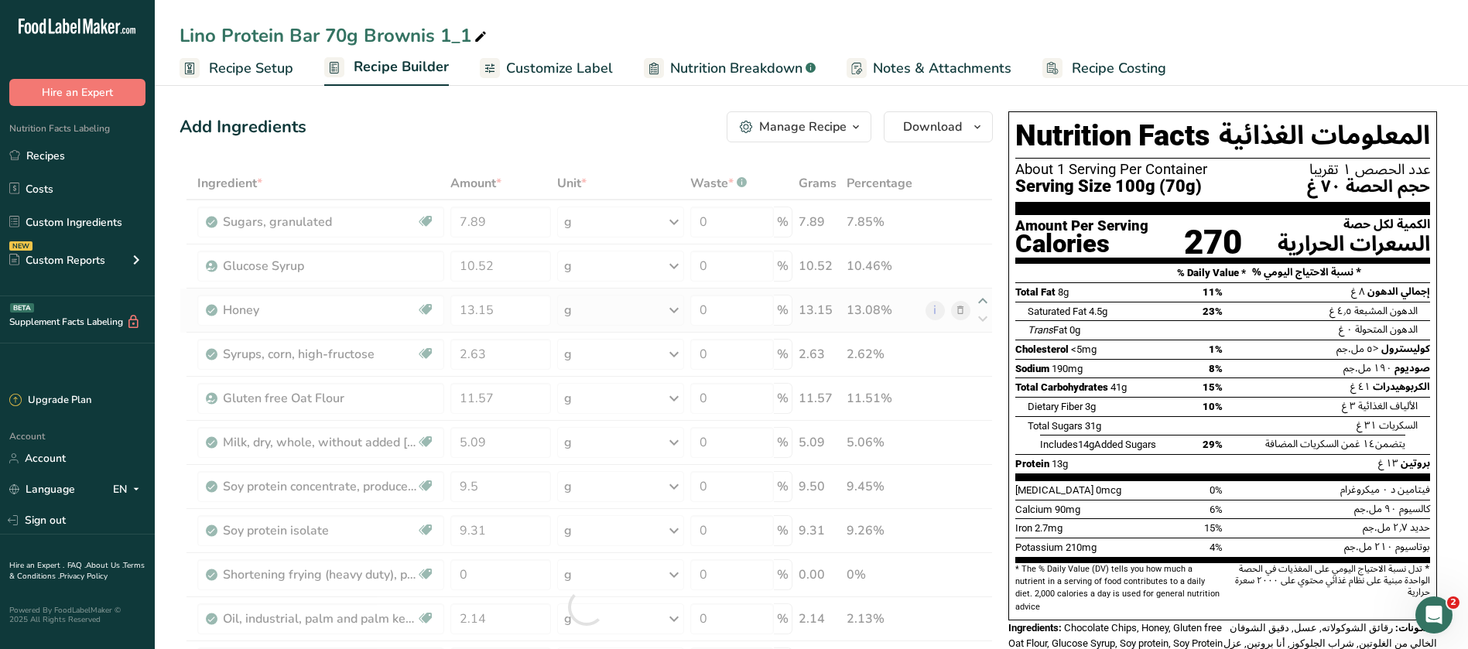
click at [988, 299] on div "Ingredient * Amount * Unit * Waste * .a-a{fill:#347362;}.b-a{fill:#fff;} Grams …" at bounding box center [585, 607] width 813 height 880
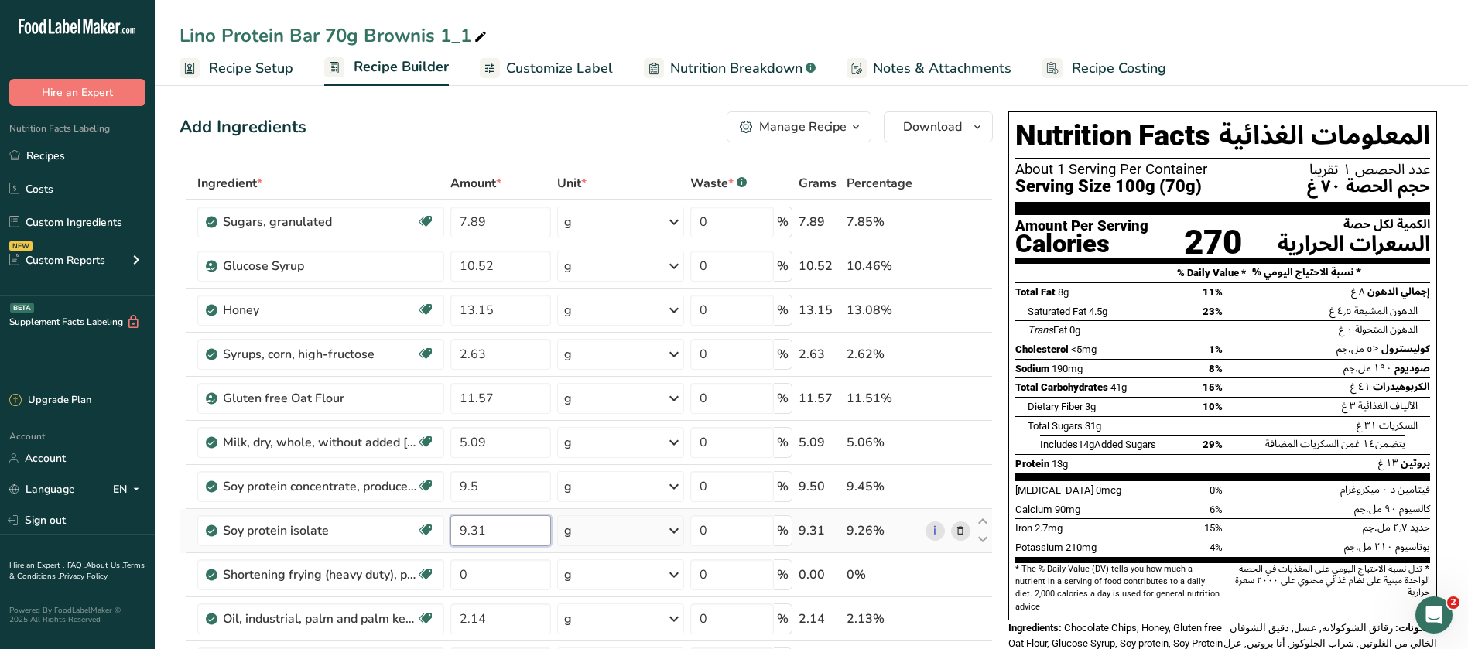
click at [495, 527] on input "9.31" at bounding box center [500, 530] width 101 height 31
type input "9.5"
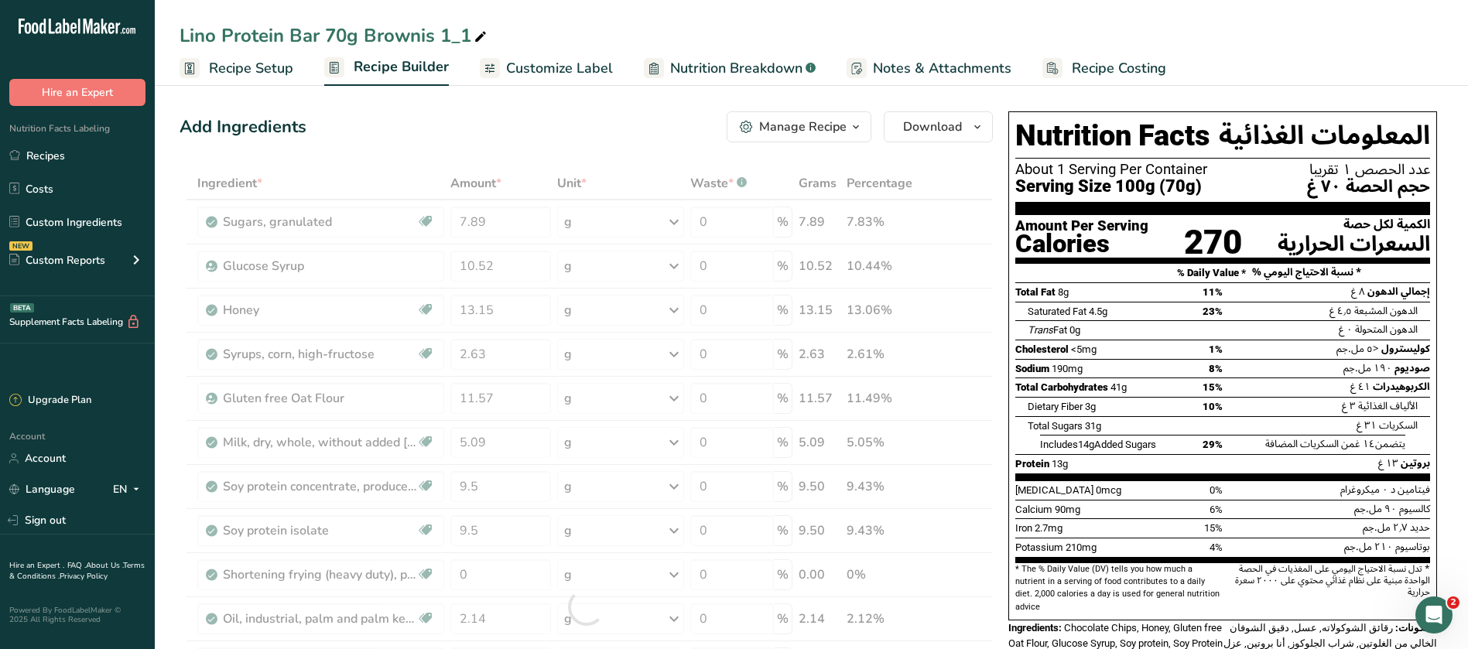
click at [1355, 16] on div "Lino Protein Bar 70g Brownis 1_1 Recipe Setup Recipe Builder Customize Label Nu…" at bounding box center [811, 43] width 1313 height 86
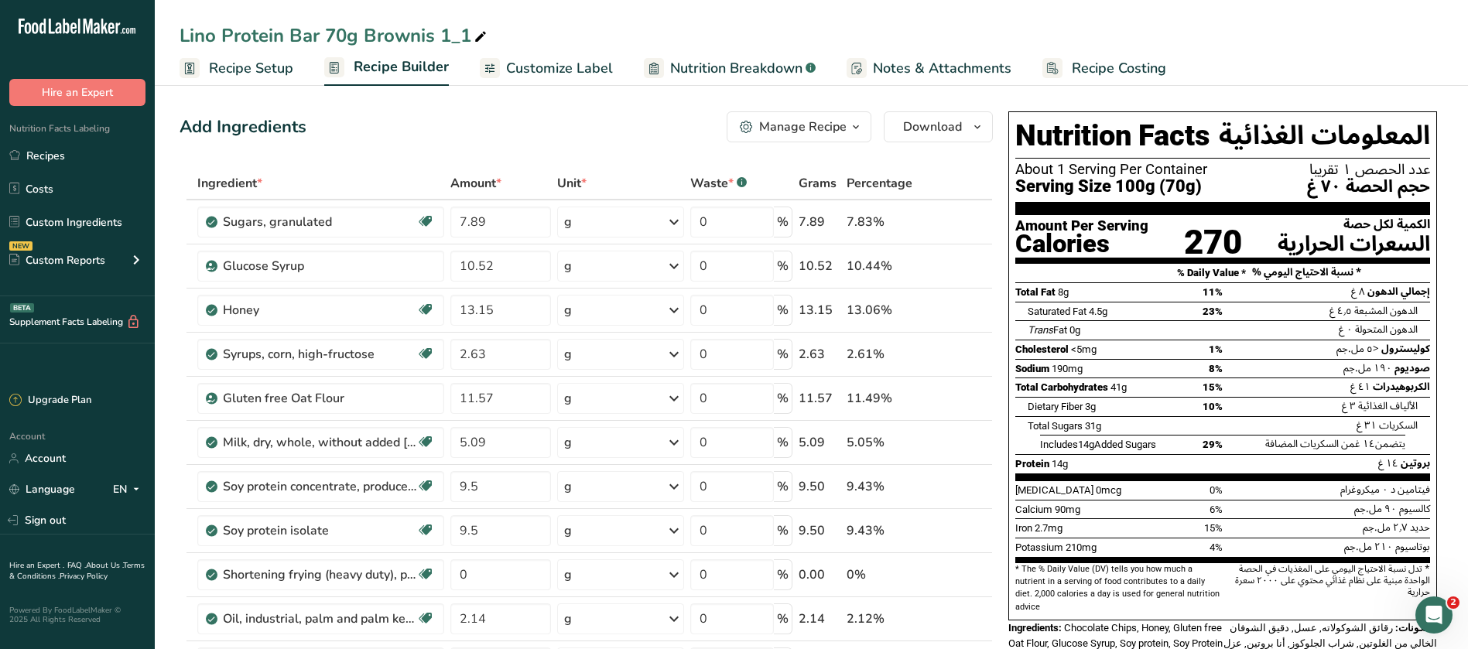
click at [550, 77] on span "Customize Label" at bounding box center [559, 68] width 107 height 21
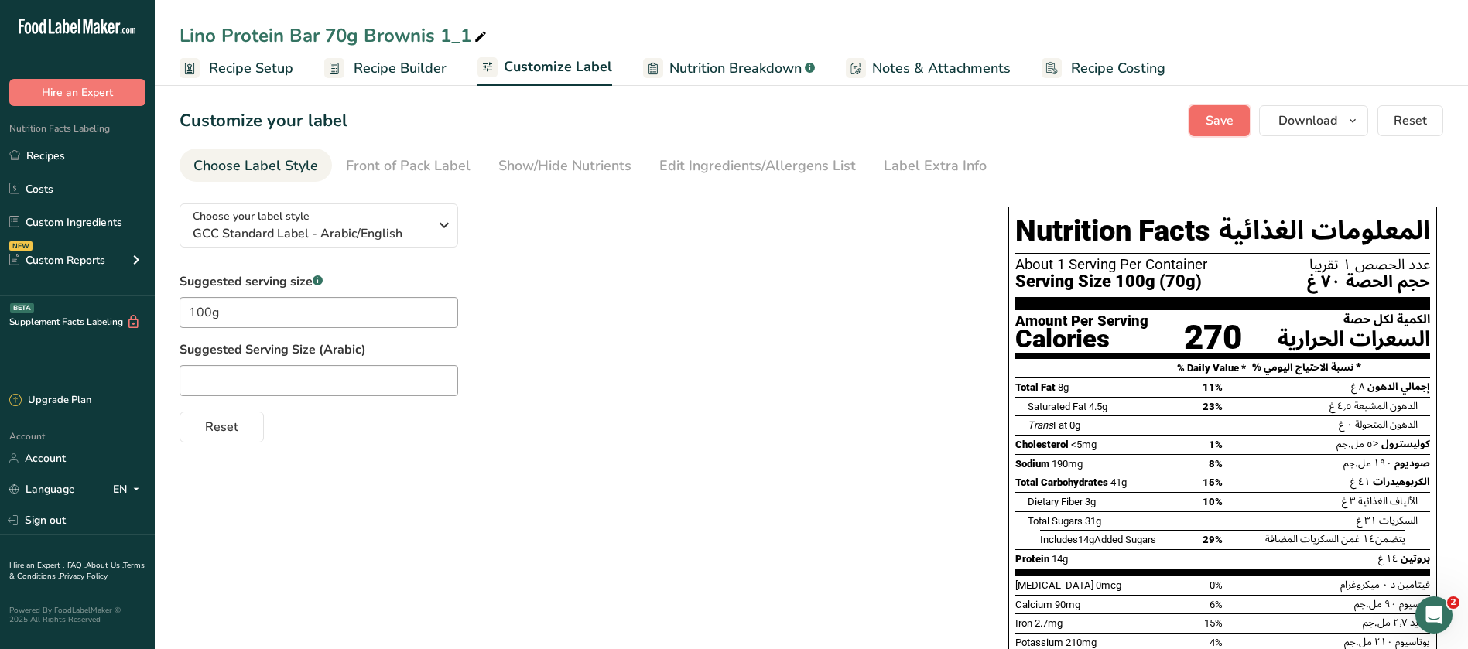
click at [1221, 121] on span "Save" at bounding box center [1219, 120] width 28 height 19
click at [1324, 118] on span "Download" at bounding box center [1307, 120] width 59 height 19
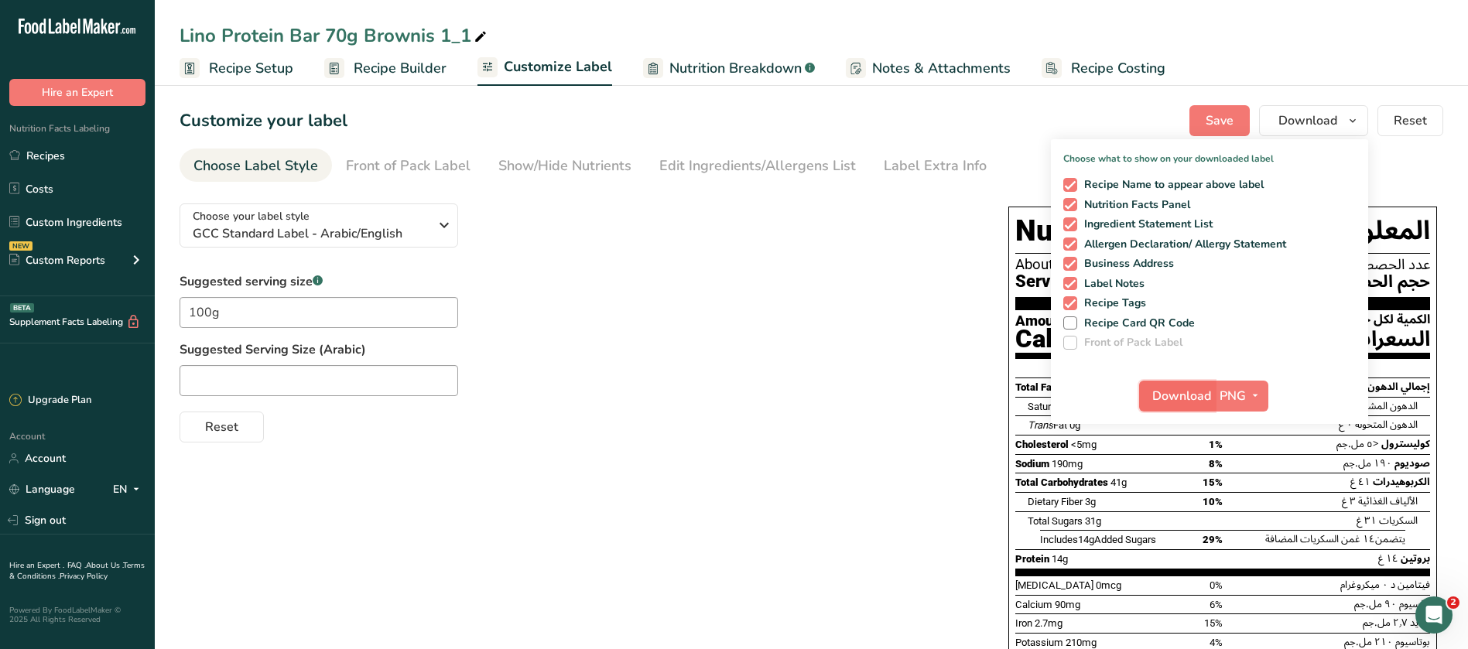
click at [1194, 393] on span "Download" at bounding box center [1181, 396] width 59 height 19
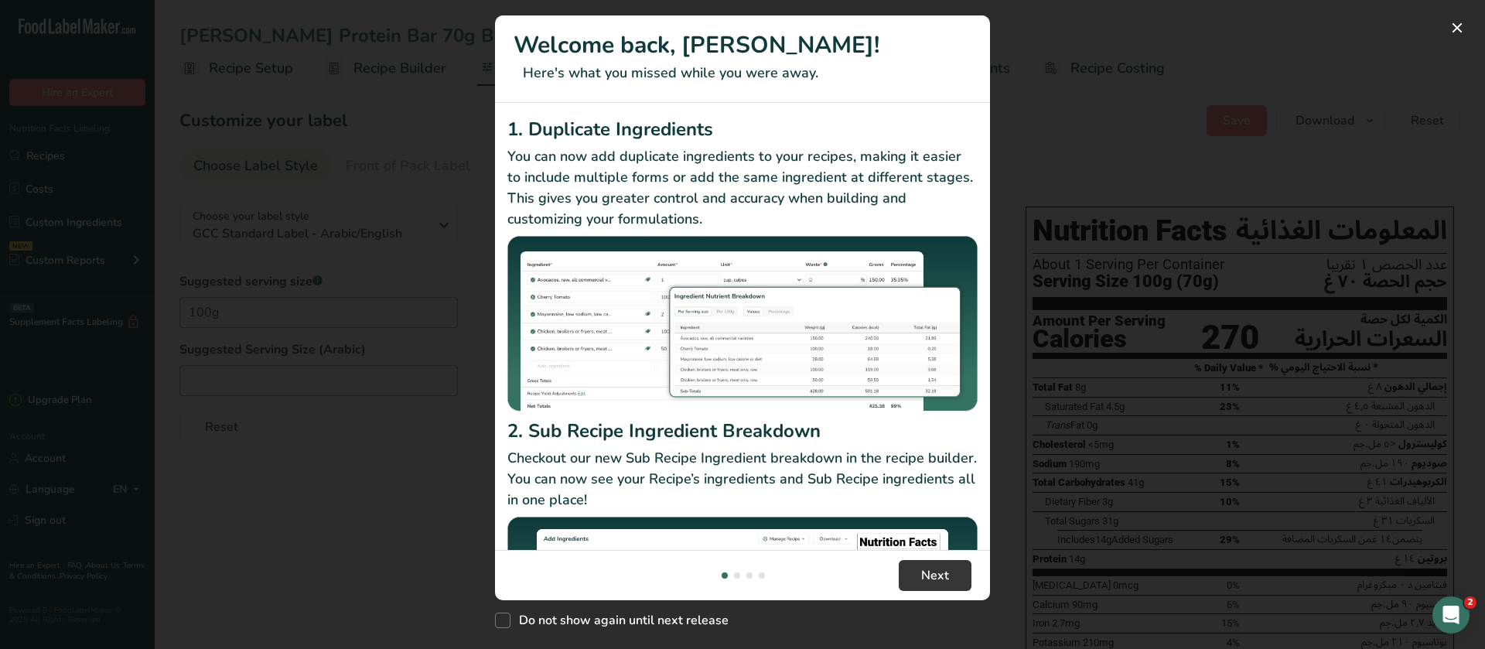
click at [1058, 224] on div "New Features" at bounding box center [742, 324] width 1485 height 649
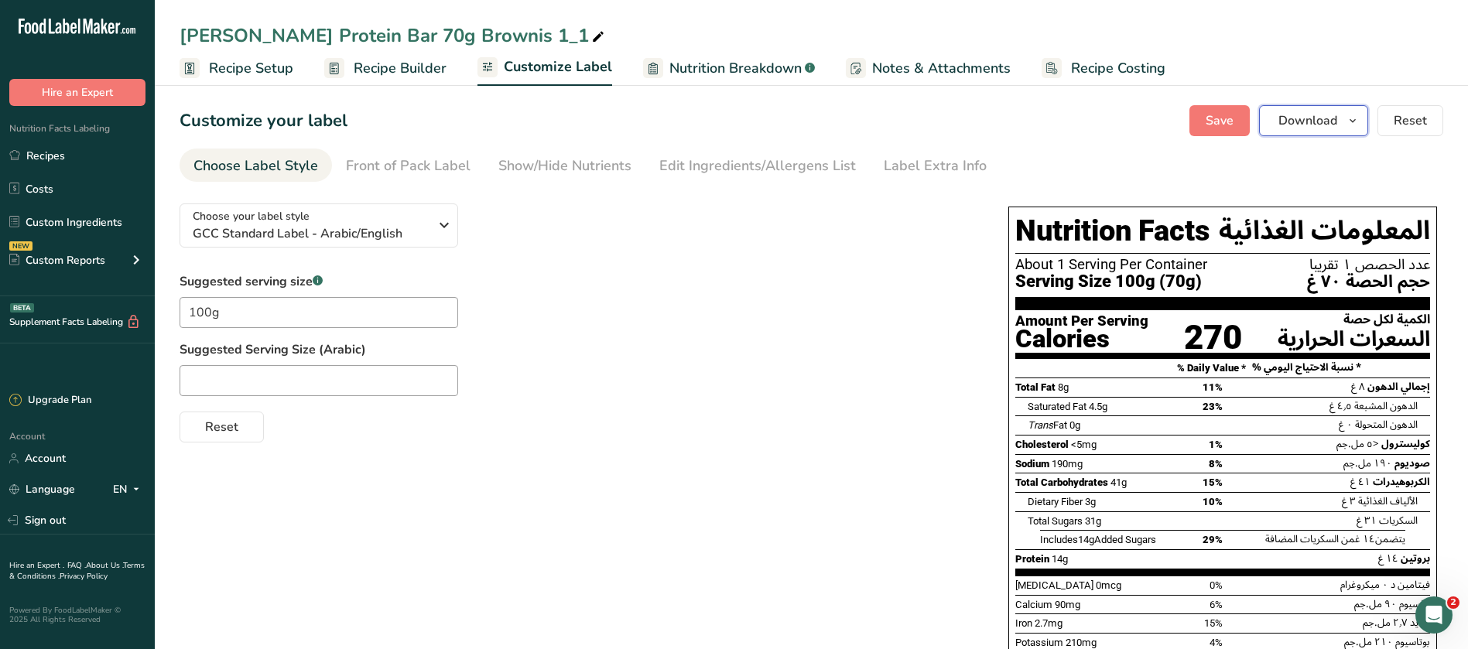
click at [1341, 118] on button "Download" at bounding box center [1313, 120] width 109 height 31
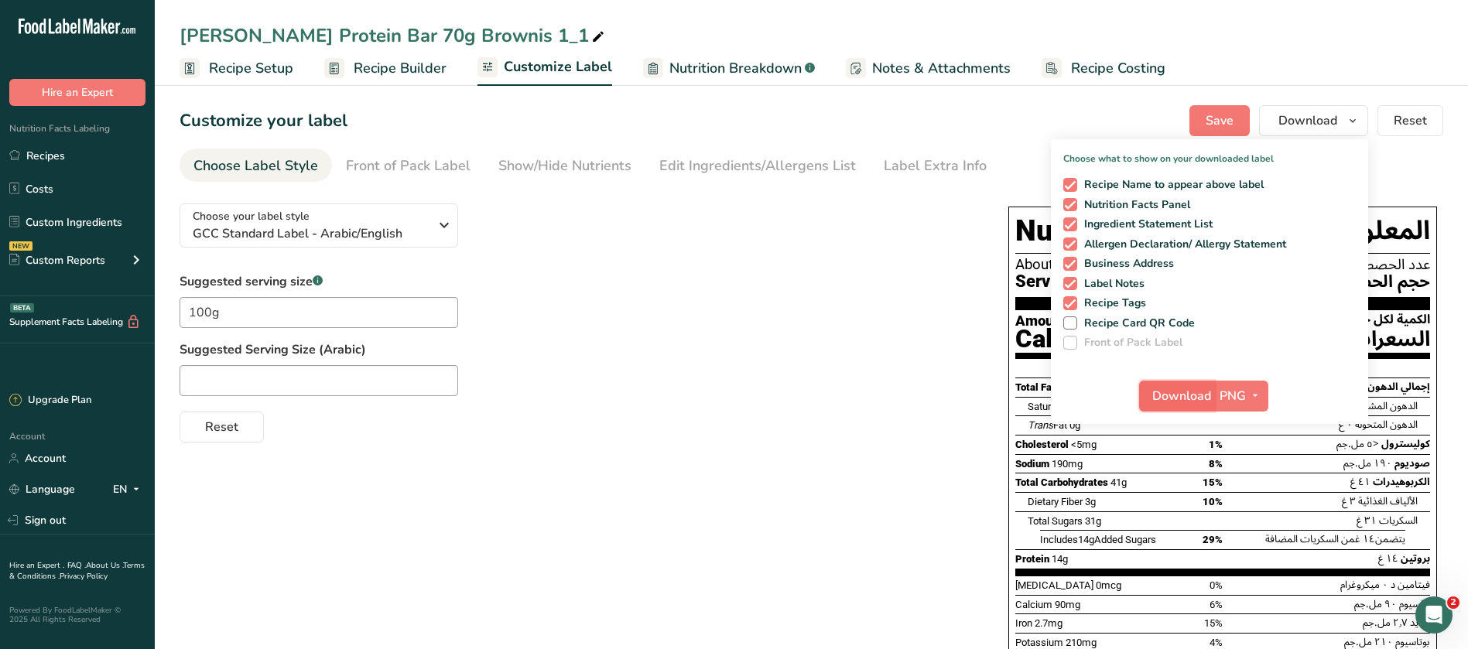
click at [1181, 400] on span "Download" at bounding box center [1181, 396] width 59 height 19
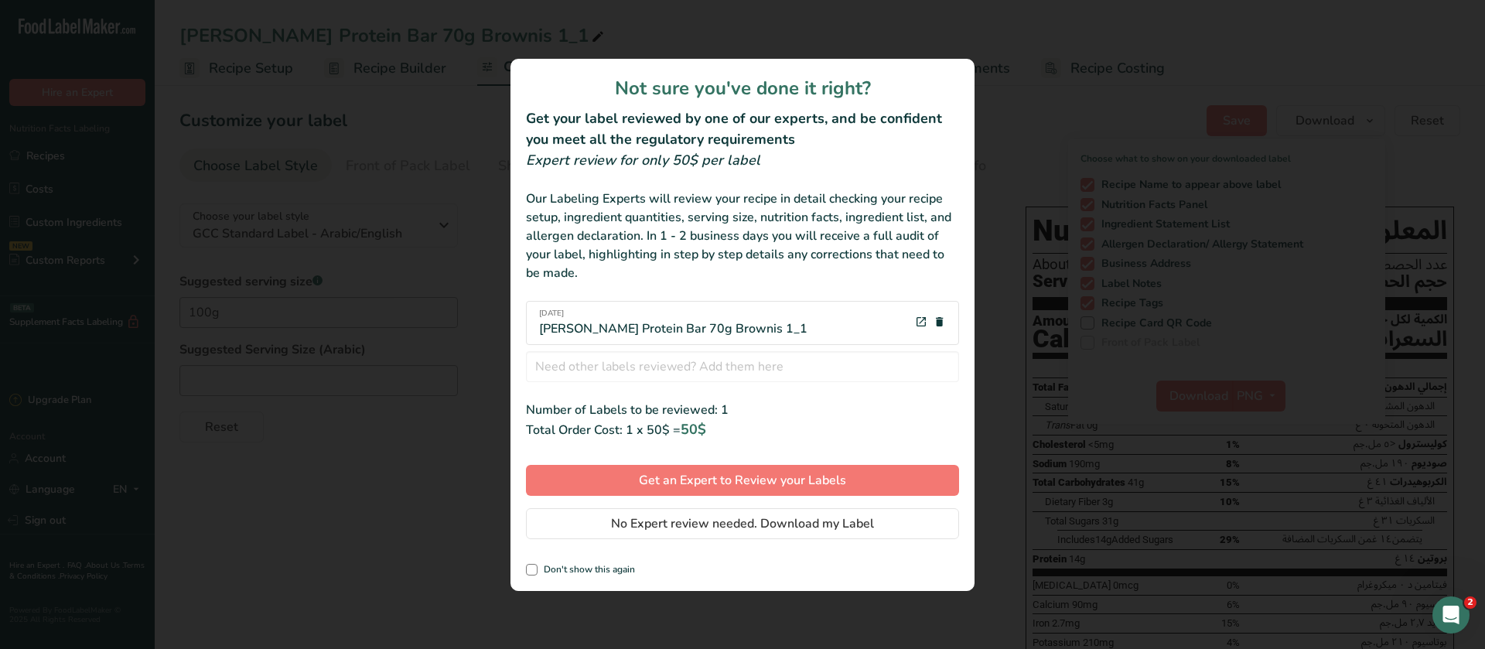
click at [1119, 320] on div "review labels modal" at bounding box center [742, 324] width 1485 height 649
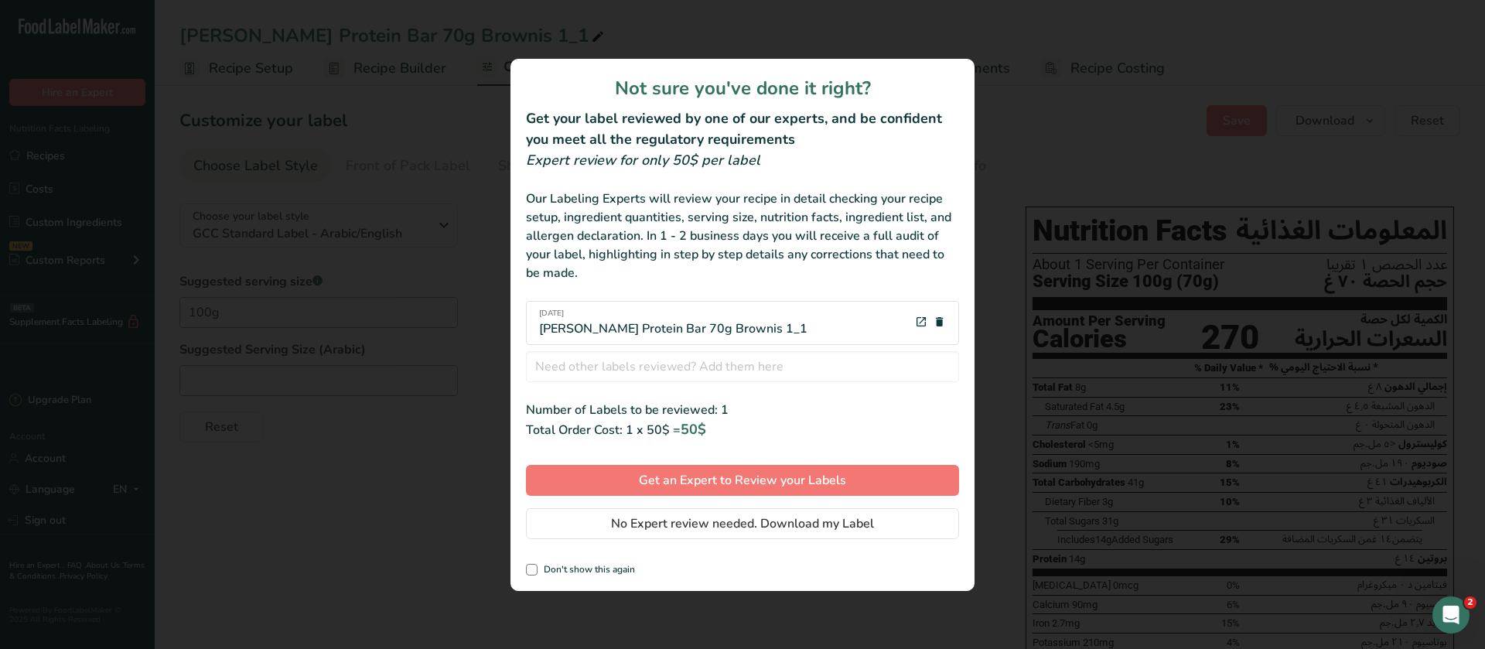
click at [1013, 343] on div "review labels modal" at bounding box center [742, 324] width 1485 height 649
click at [836, 526] on span "No Expert review needed. Download my Label" at bounding box center [742, 523] width 263 height 19
